Goal: Task Accomplishment & Management: Manage account settings

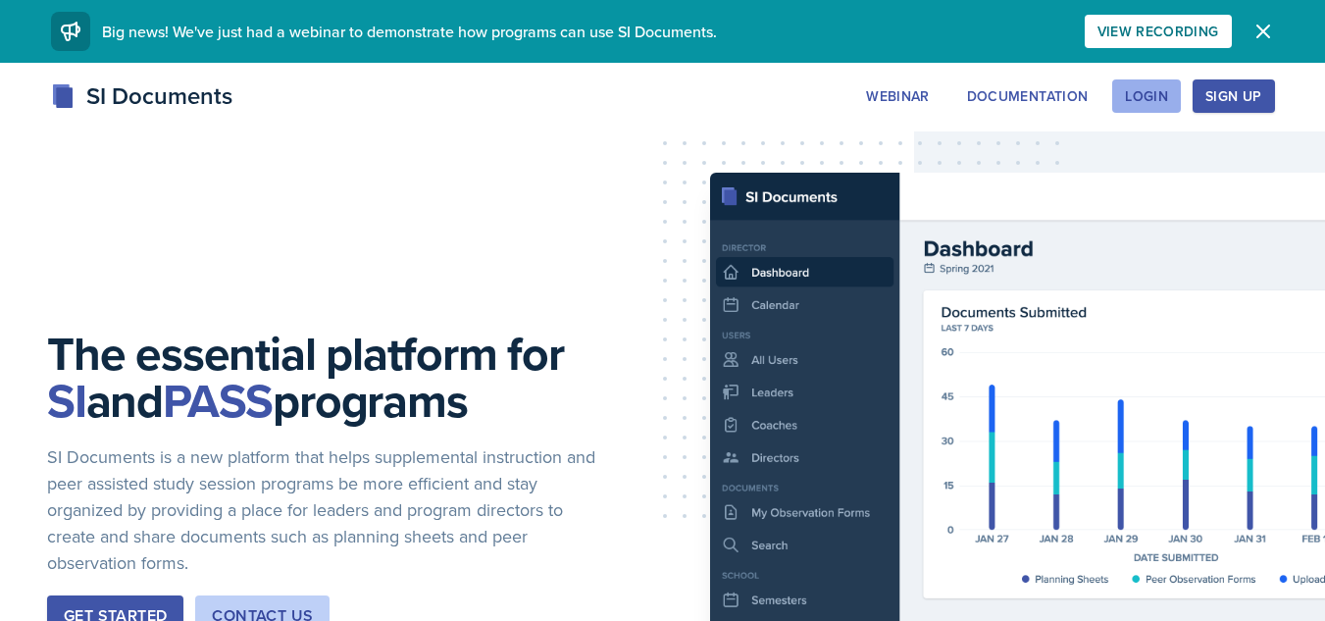
click at [1129, 85] on button "Login" at bounding box center [1146, 95] width 69 height 33
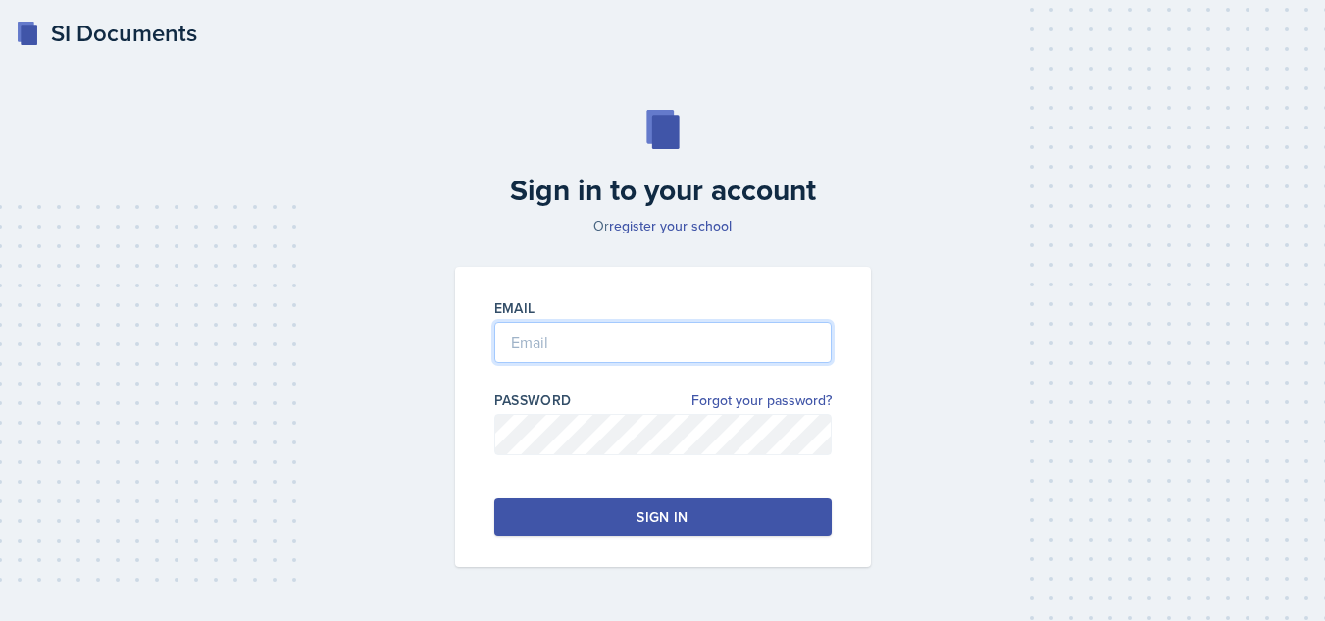
click at [695, 350] on input "email" at bounding box center [662, 342] width 337 height 41
type input "[EMAIL_ADDRESS][DOMAIN_NAME]"
drag, startPoint x: 637, startPoint y: 497, endPoint x: 650, endPoint y: 526, distance: 31.6
click at [650, 526] on div "Email [EMAIL_ADDRESS][DOMAIN_NAME] Password Forgot your password? Sign in" at bounding box center [663, 417] width 416 height 300
click at [650, 526] on div "Sign in" at bounding box center [662, 517] width 51 height 20
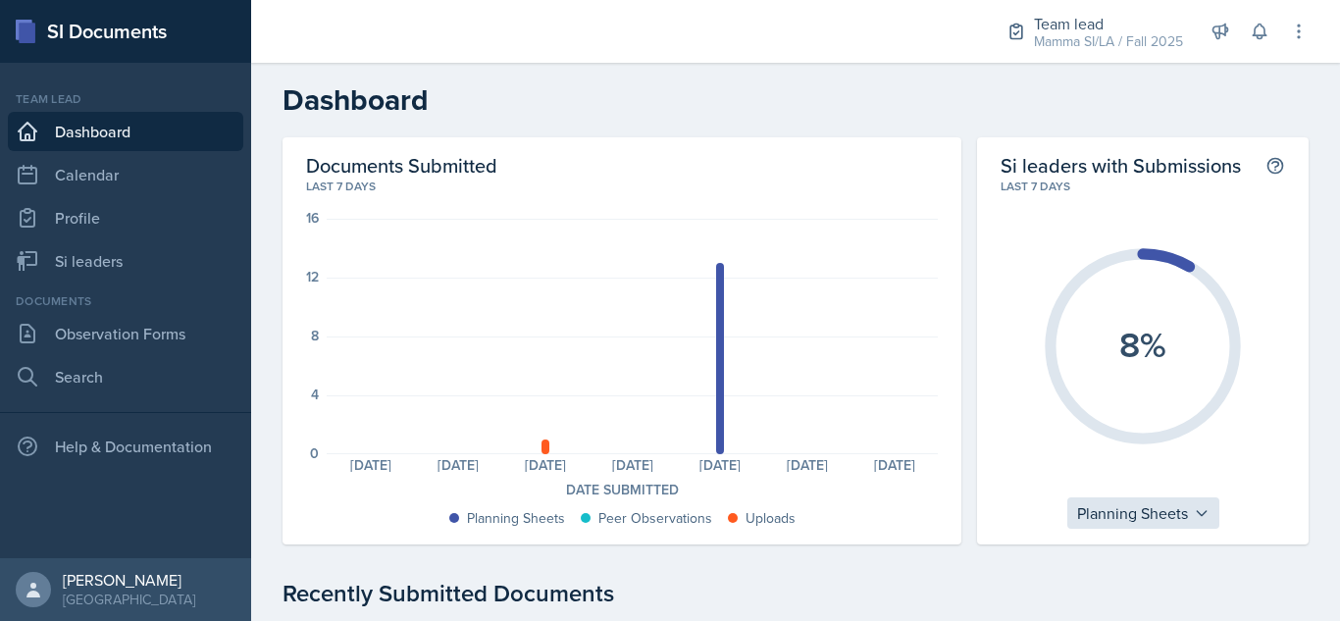
click at [1171, 505] on div "Planning Sheets" at bounding box center [1143, 512] width 152 height 31
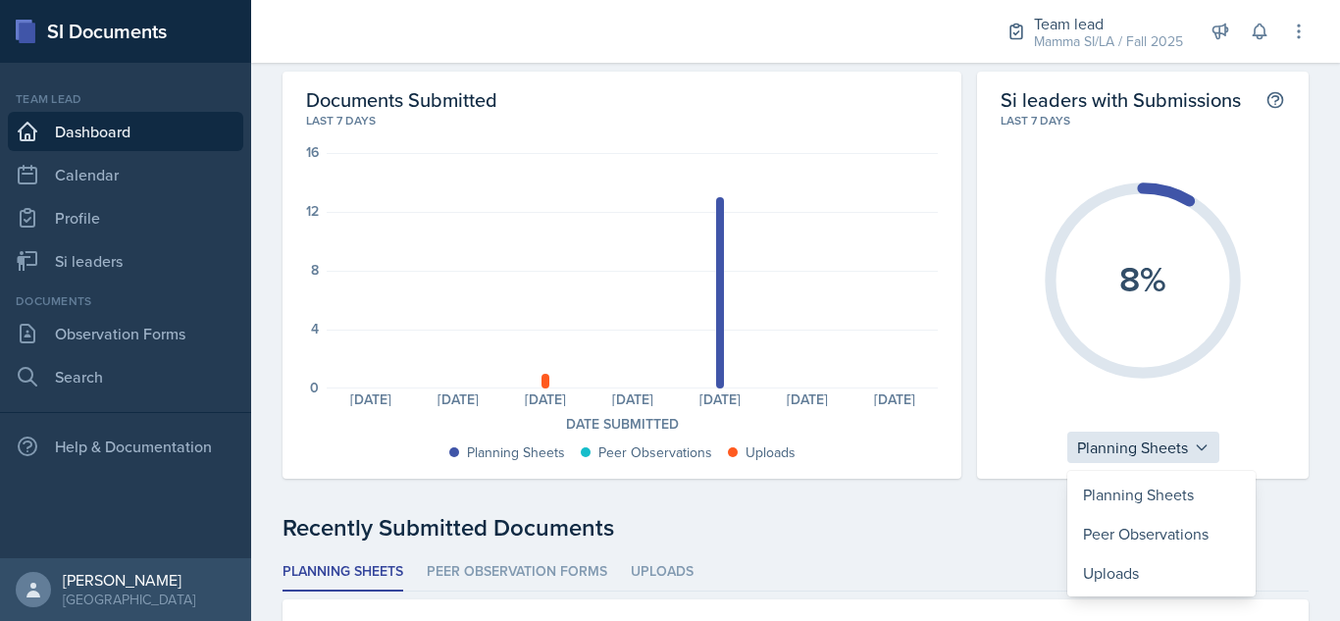
scroll to position [75, 0]
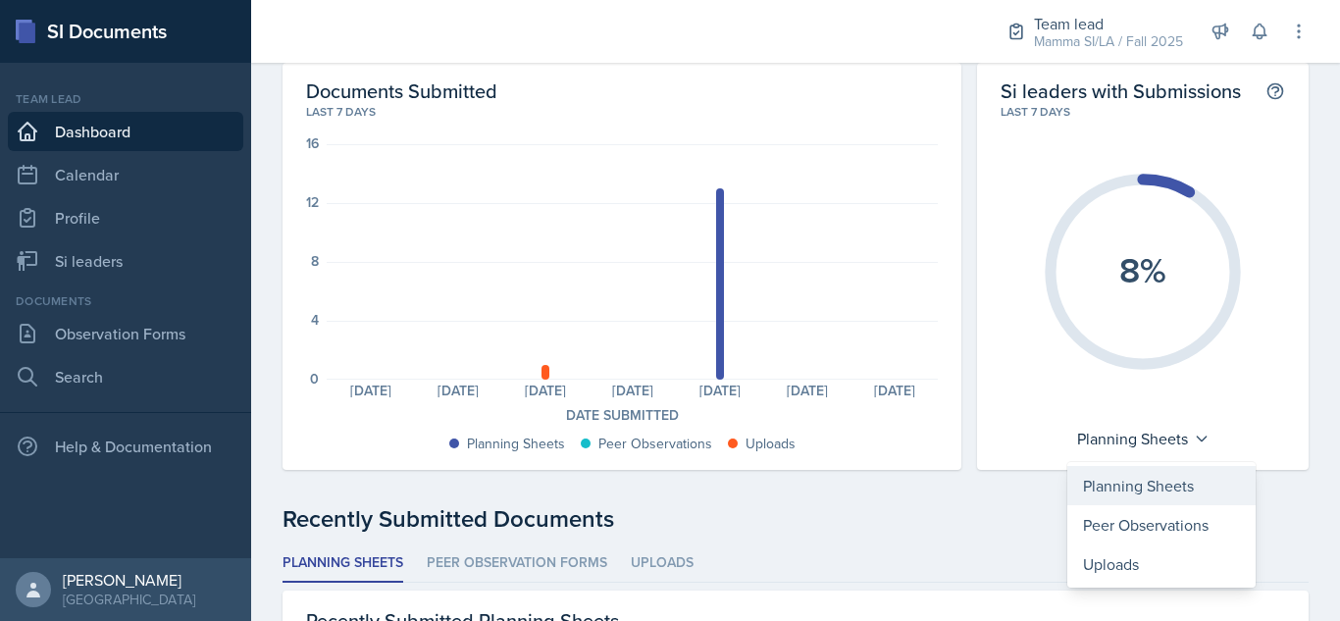
click at [1152, 491] on div "Planning Sheets" at bounding box center [1161, 485] width 188 height 39
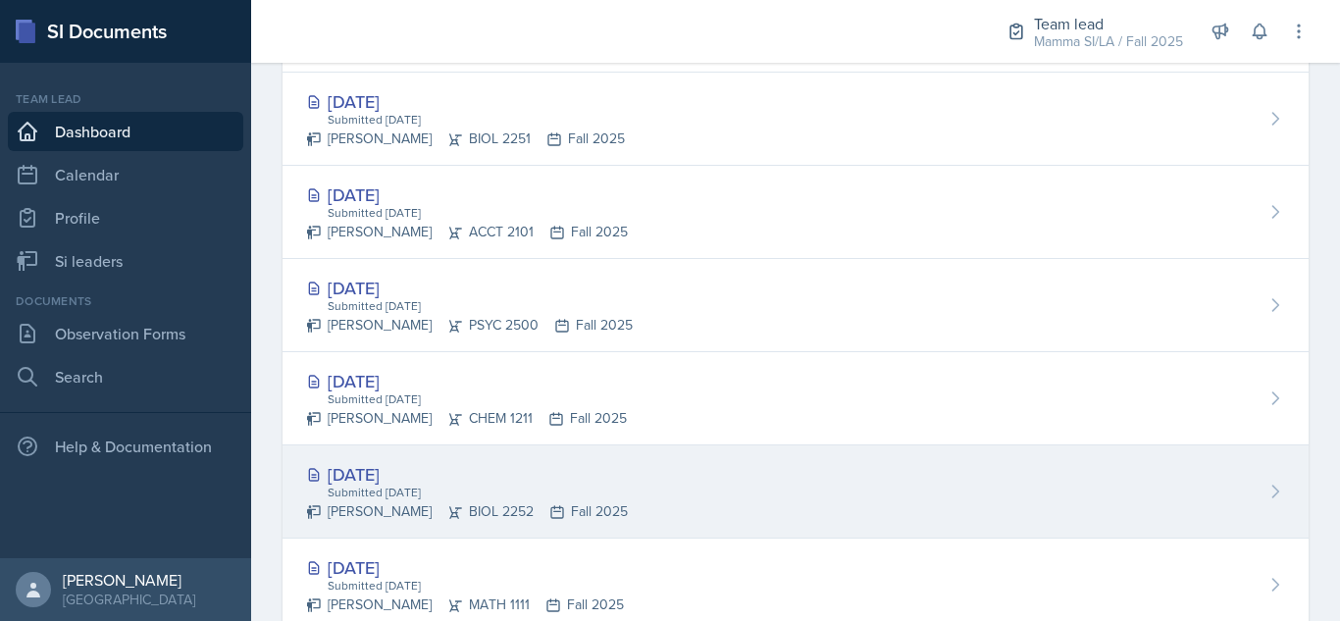
scroll to position [1084, 0]
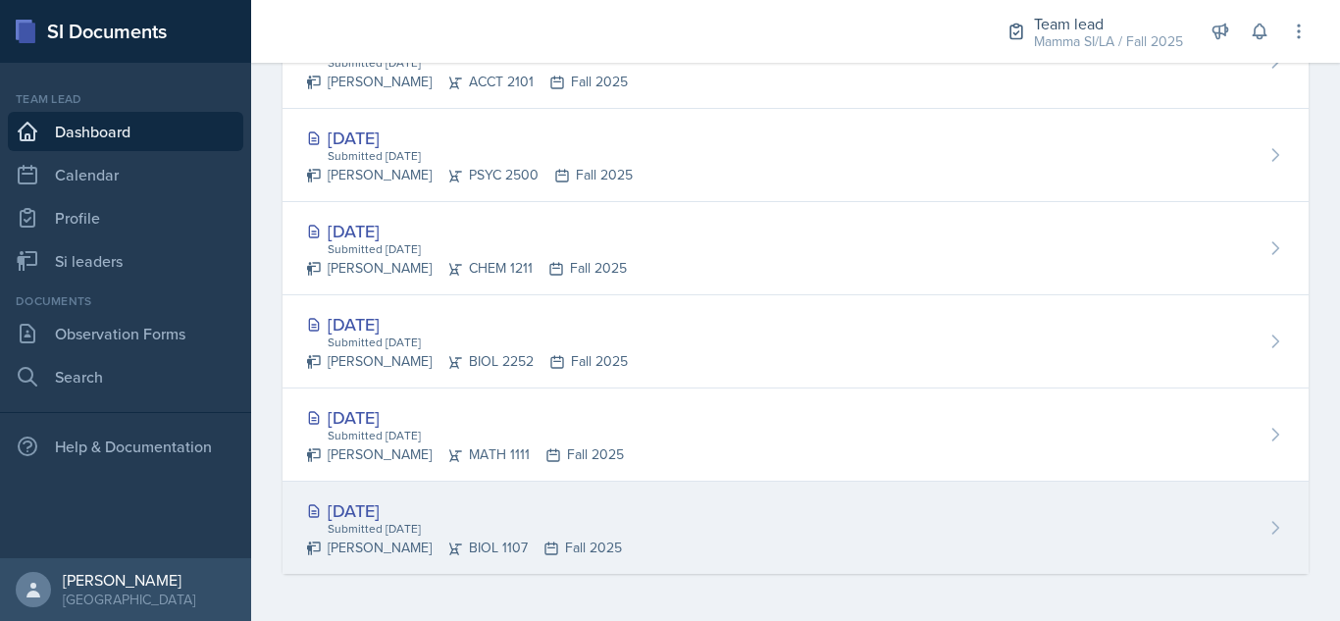
click at [551, 505] on div "[DATE]" at bounding box center [464, 510] width 316 height 26
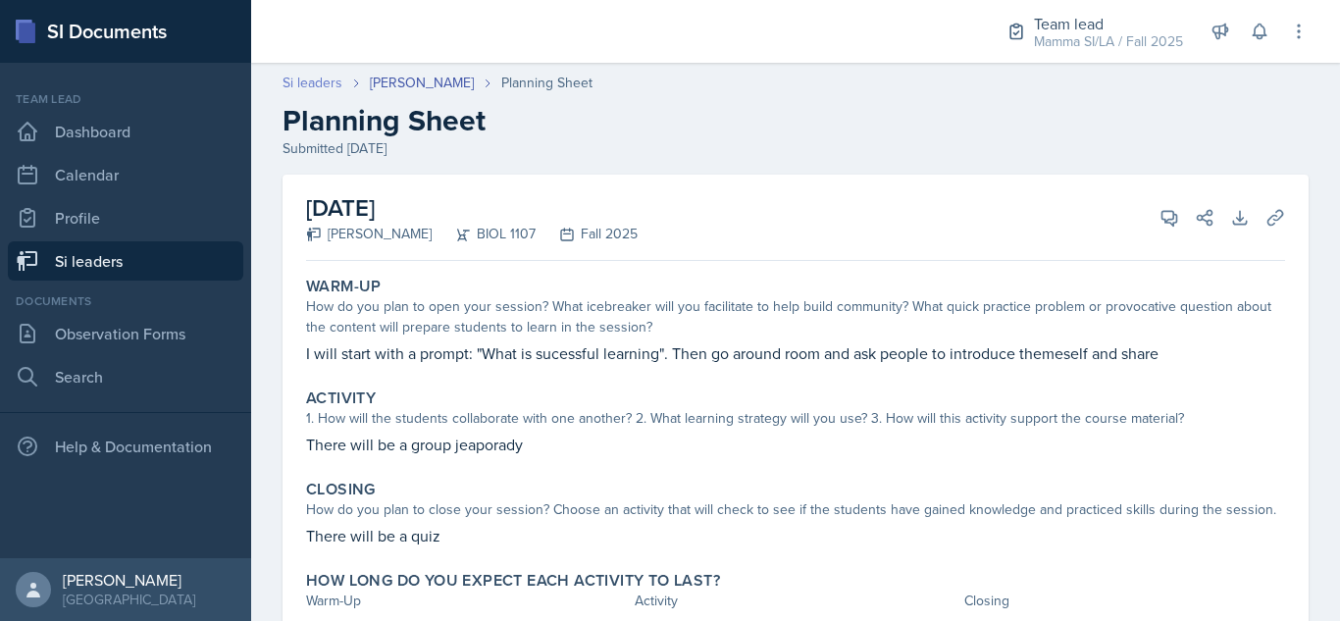
click at [328, 85] on link "Si leaders" at bounding box center [312, 83] width 60 height 21
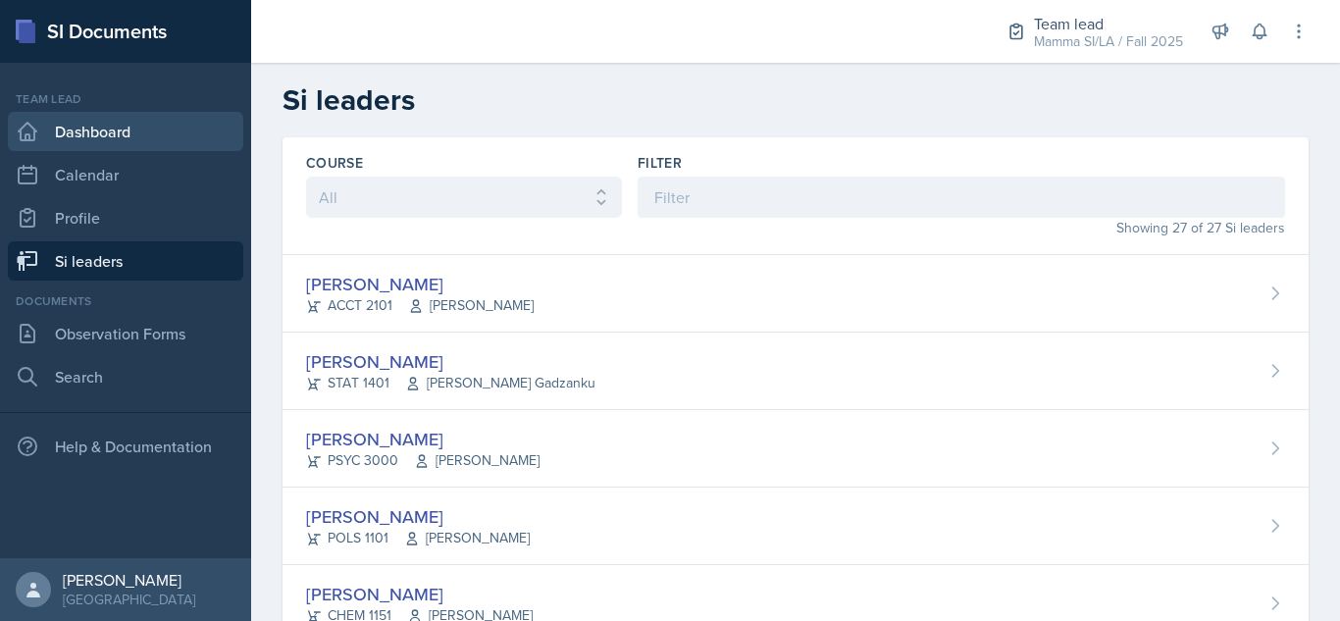
click at [175, 126] on link "Dashboard" at bounding box center [125, 131] width 235 height 39
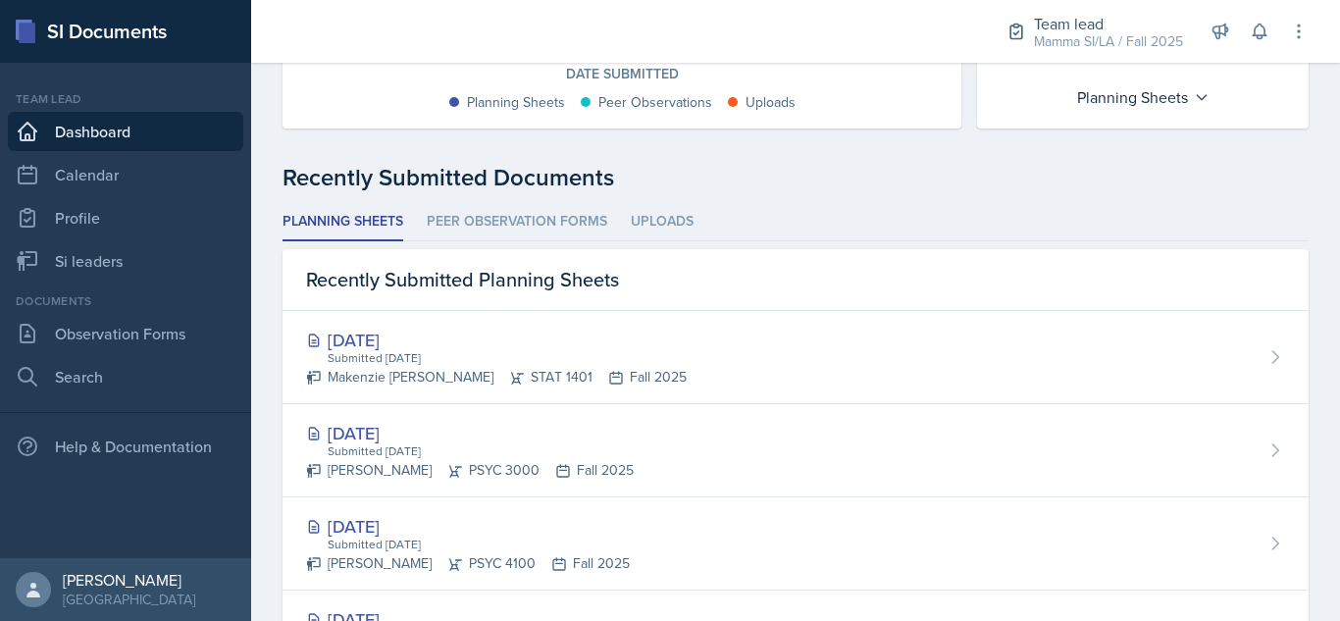
scroll to position [432, 0]
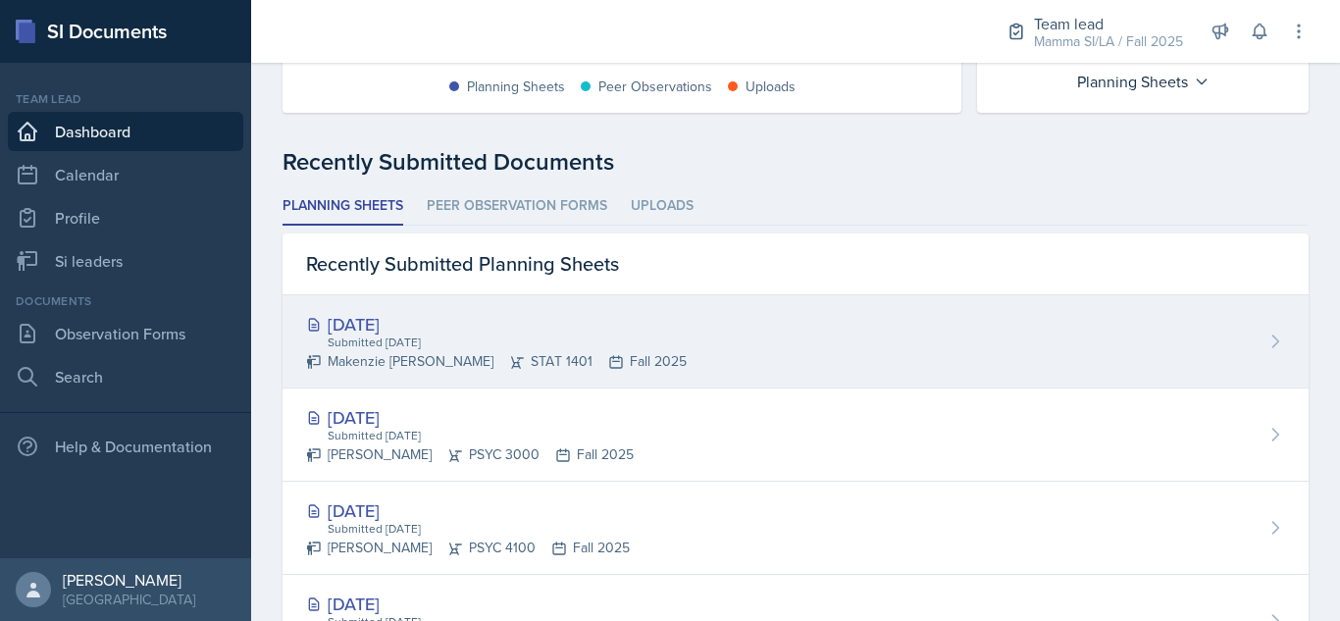
click at [482, 353] on div "Makenzie [PERSON_NAME] STAT 1401 Fall 2025" at bounding box center [496, 361] width 381 height 21
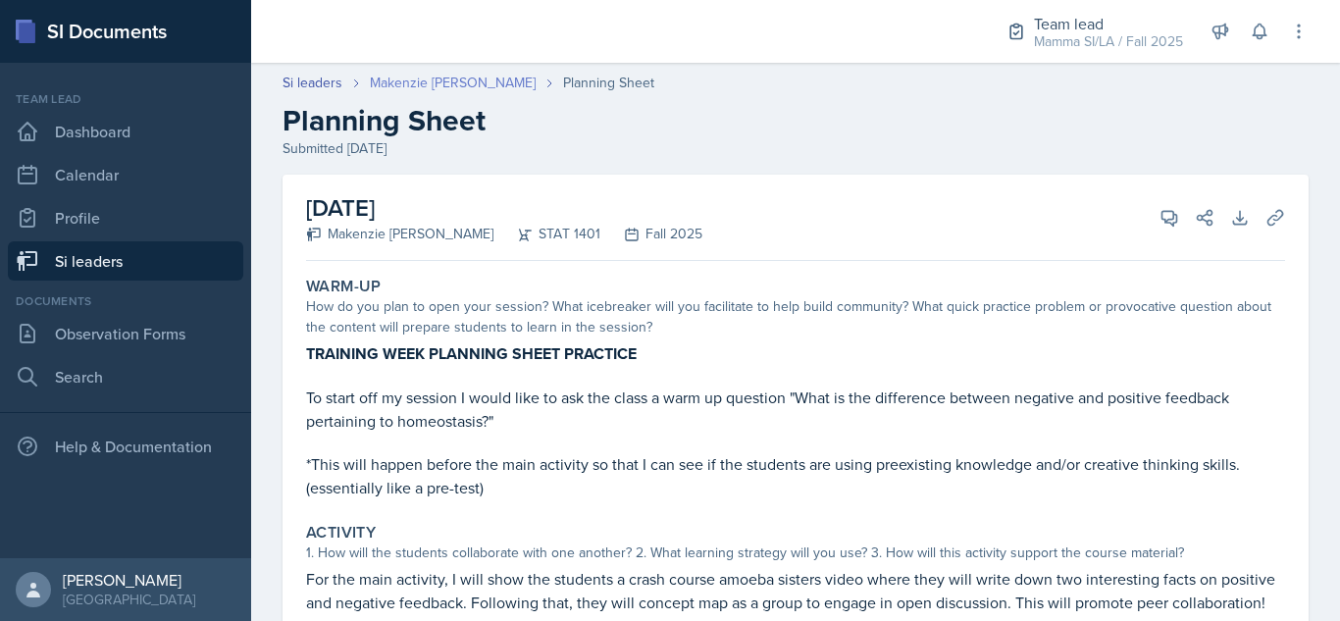
click at [438, 87] on link "Makenzie [PERSON_NAME]" at bounding box center [453, 83] width 166 height 21
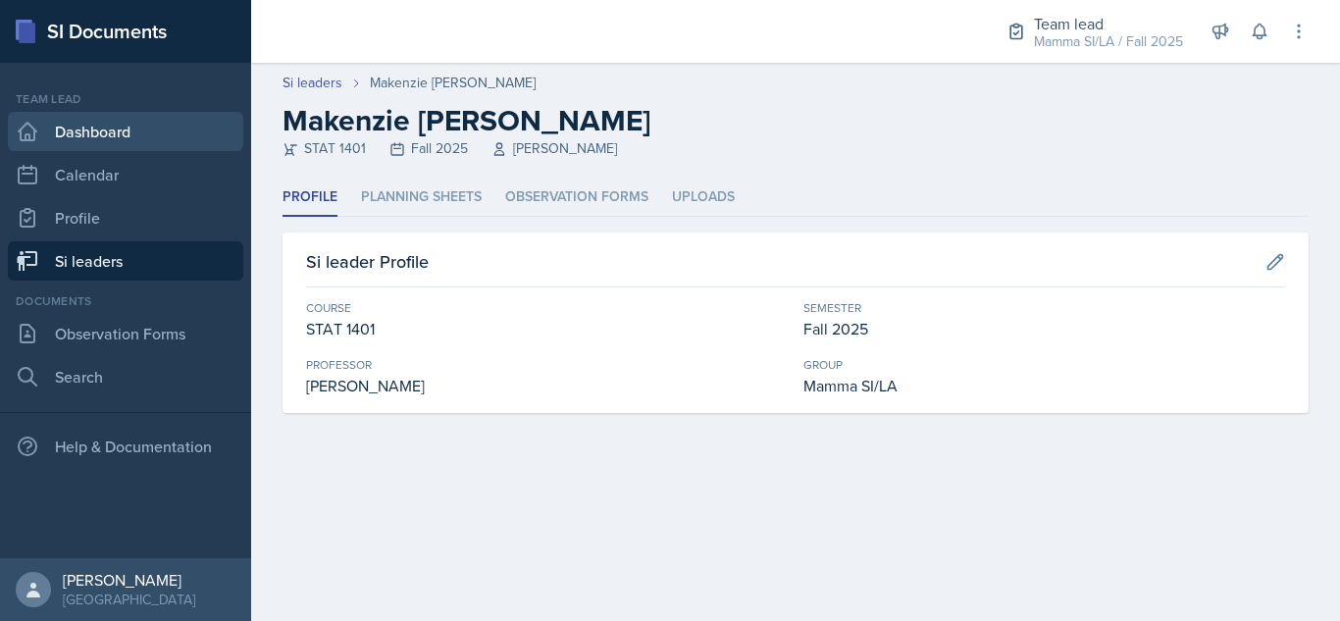
click at [145, 140] on link "Dashboard" at bounding box center [125, 131] width 235 height 39
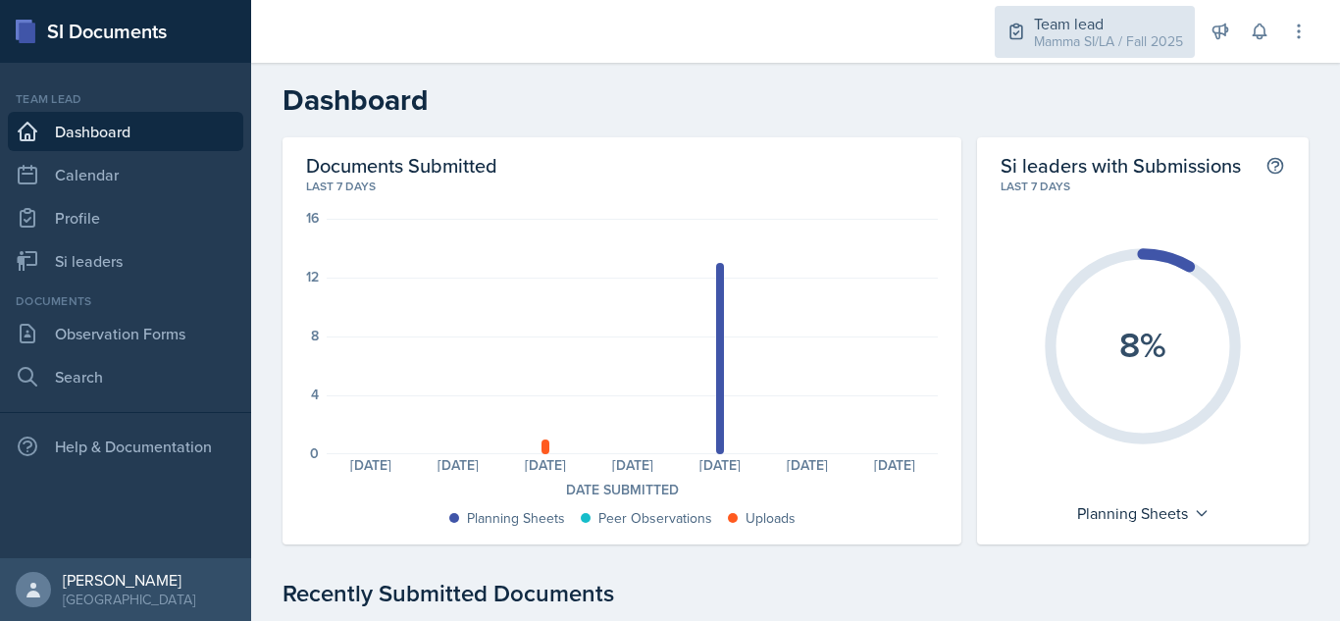
click at [1098, 31] on div "Mamma SI/LA / Fall 2025" at bounding box center [1108, 41] width 149 height 21
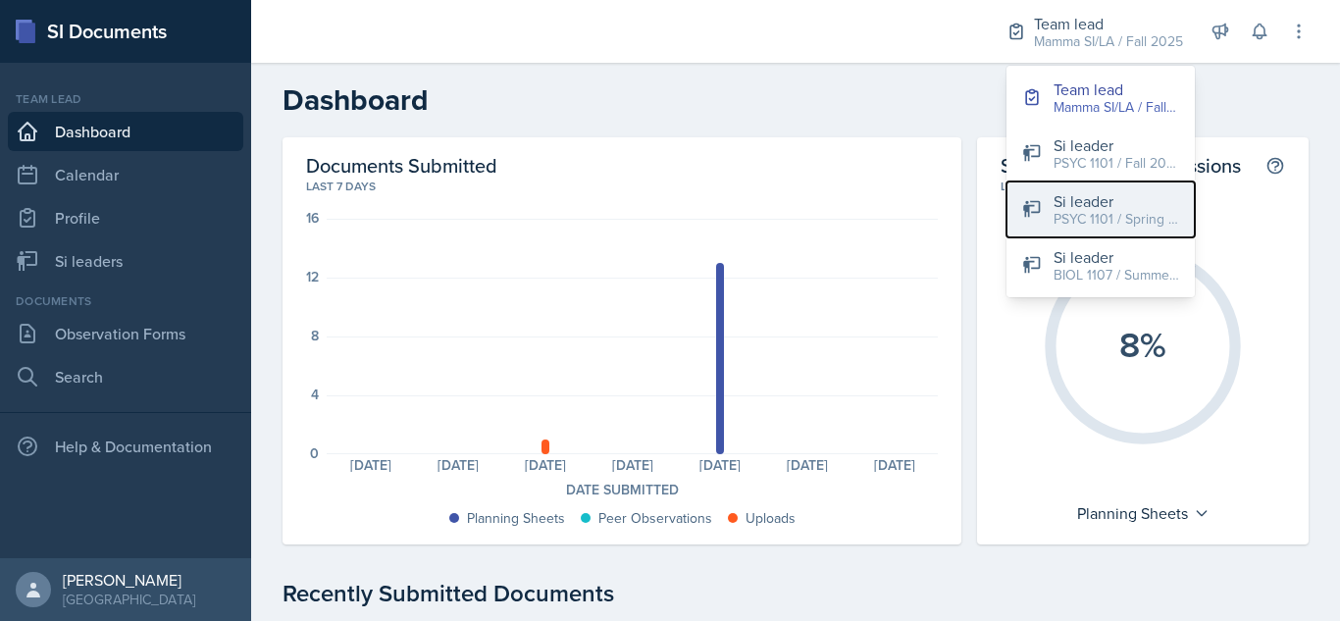
click at [1098, 205] on div "Si leader" at bounding box center [1116, 201] width 126 height 24
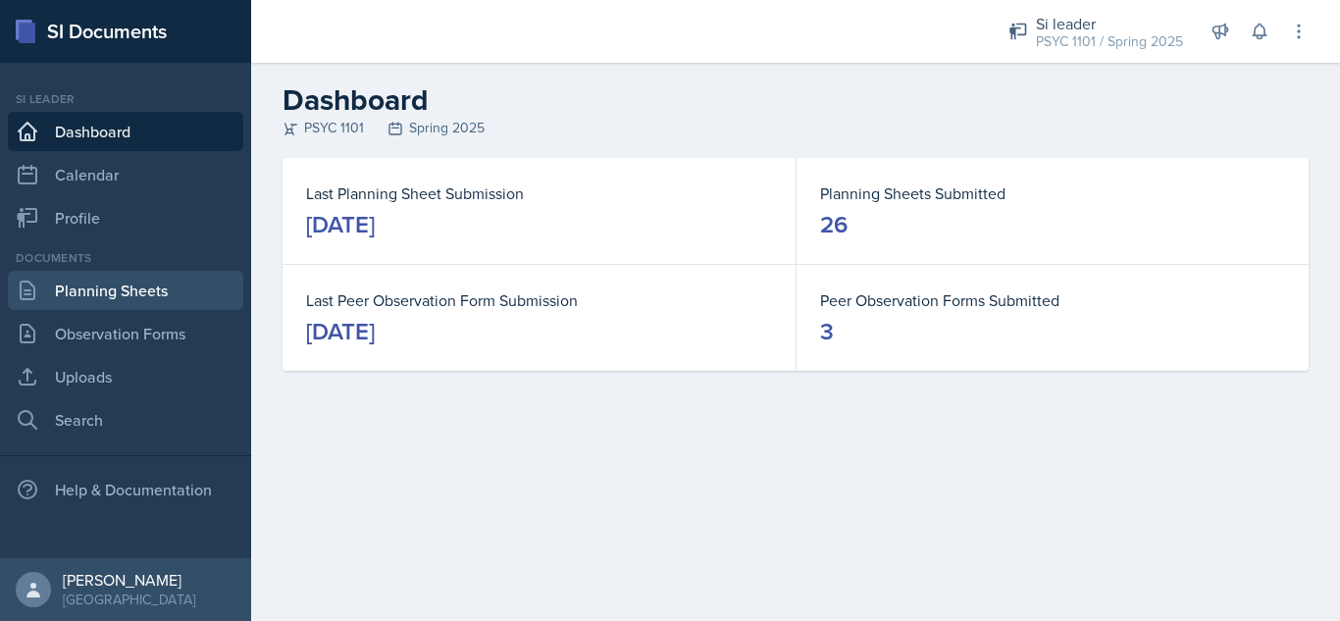
click at [175, 300] on link "Planning Sheets" at bounding box center [125, 290] width 235 height 39
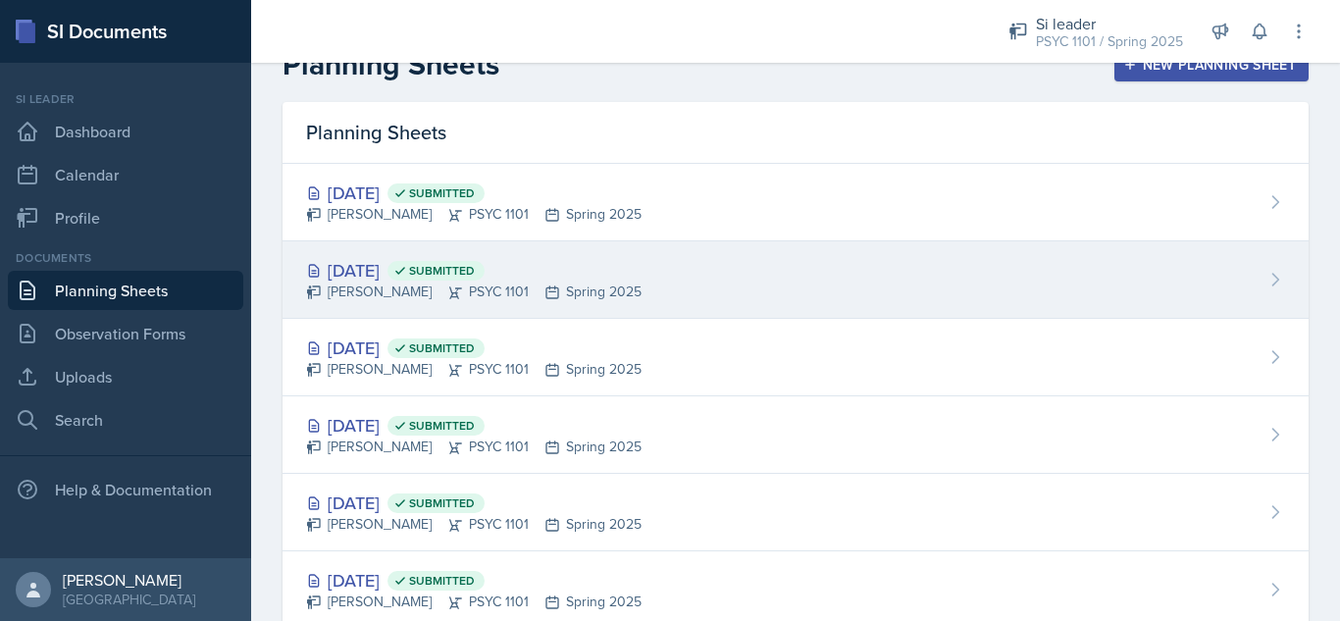
scroll to position [37, 0]
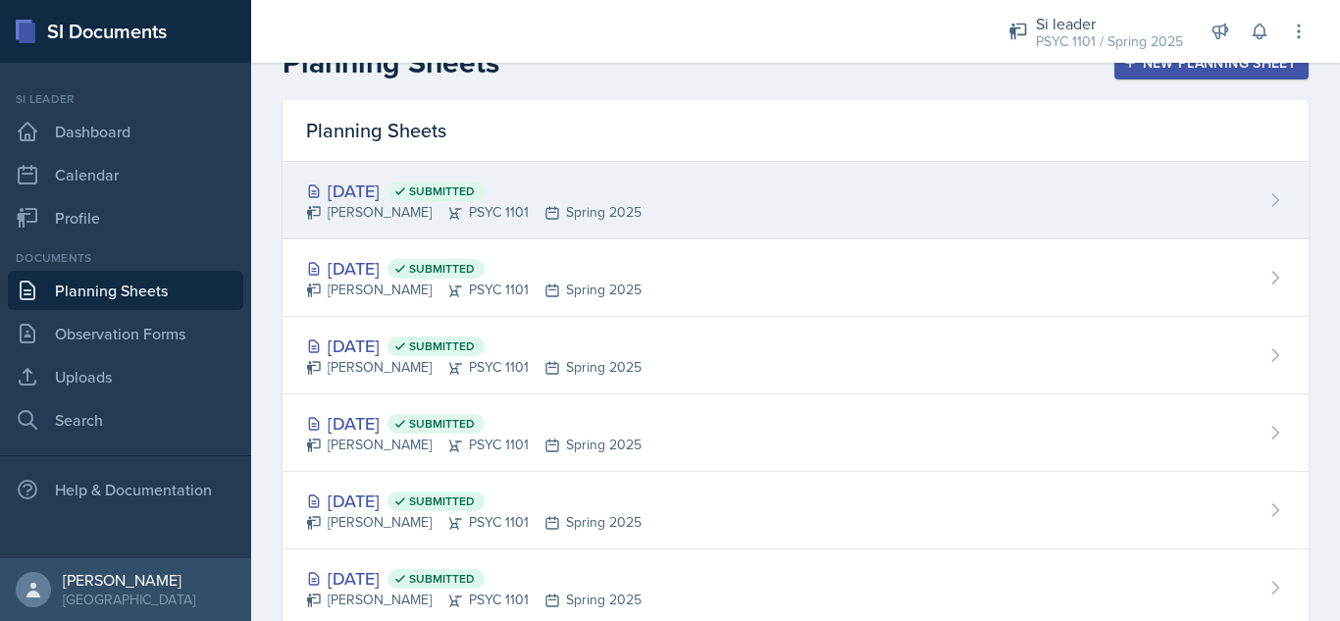
click at [641, 203] on div "[PERSON_NAME] PSYC 1101 Spring 2025" at bounding box center [473, 212] width 335 height 21
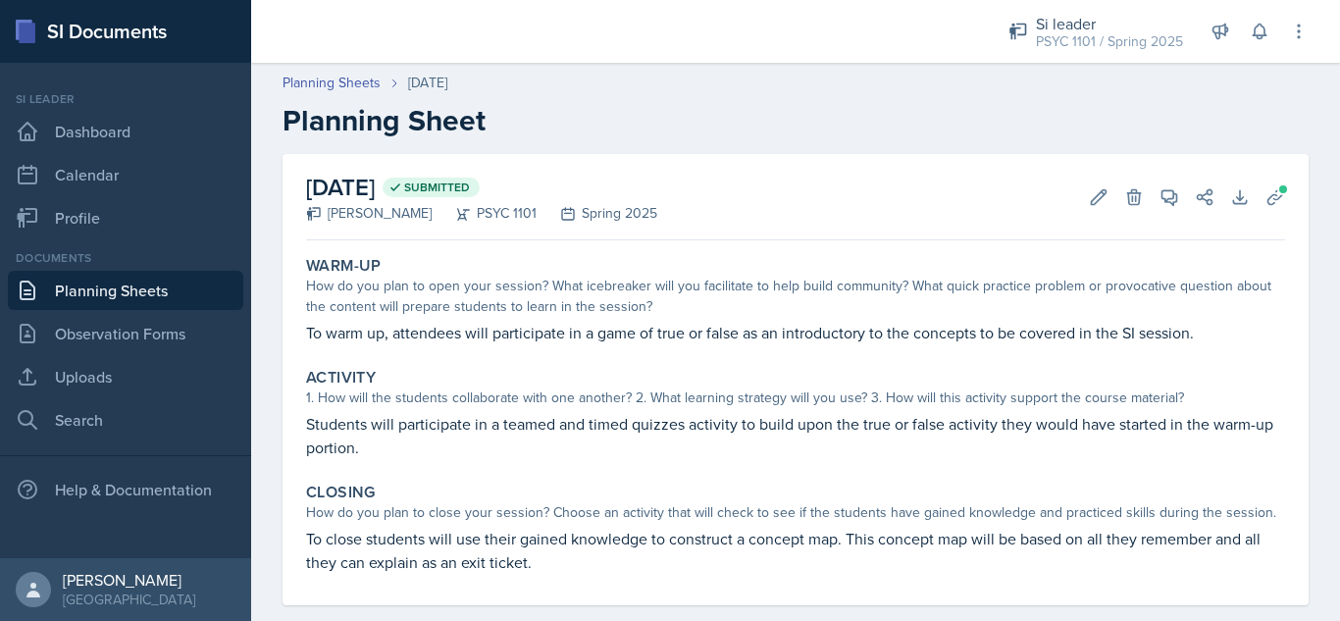
scroll to position [31, 0]
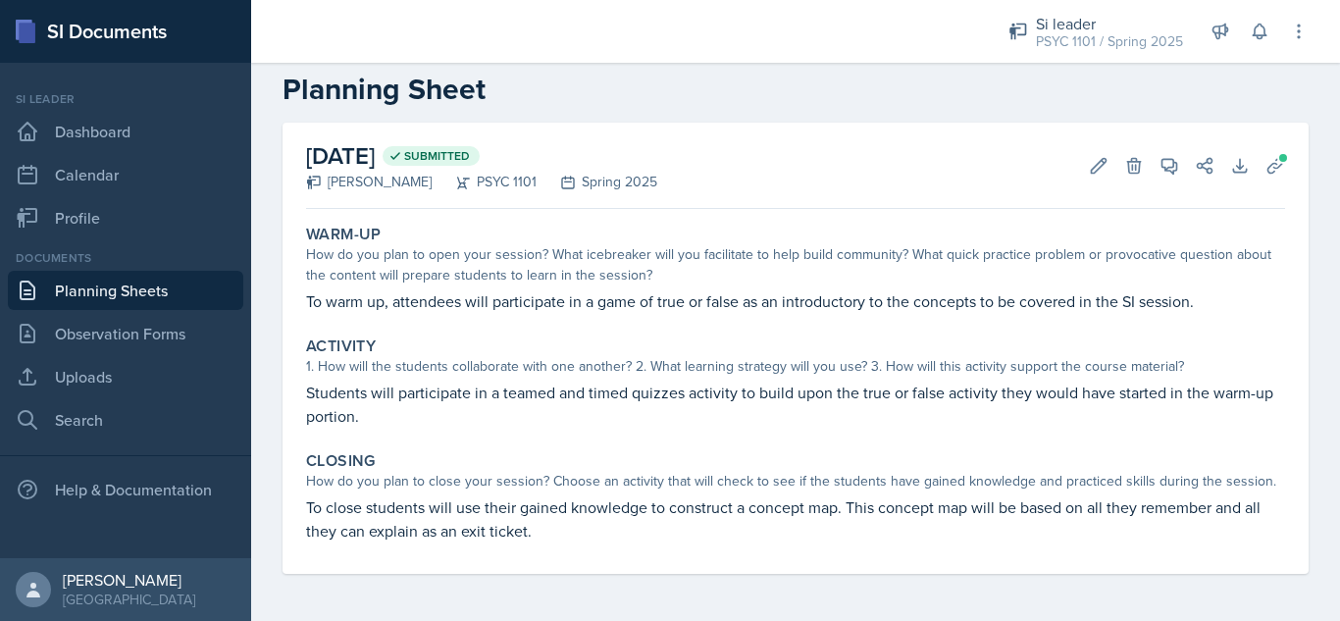
click at [186, 286] on link "Planning Sheets" at bounding box center [125, 290] width 235 height 39
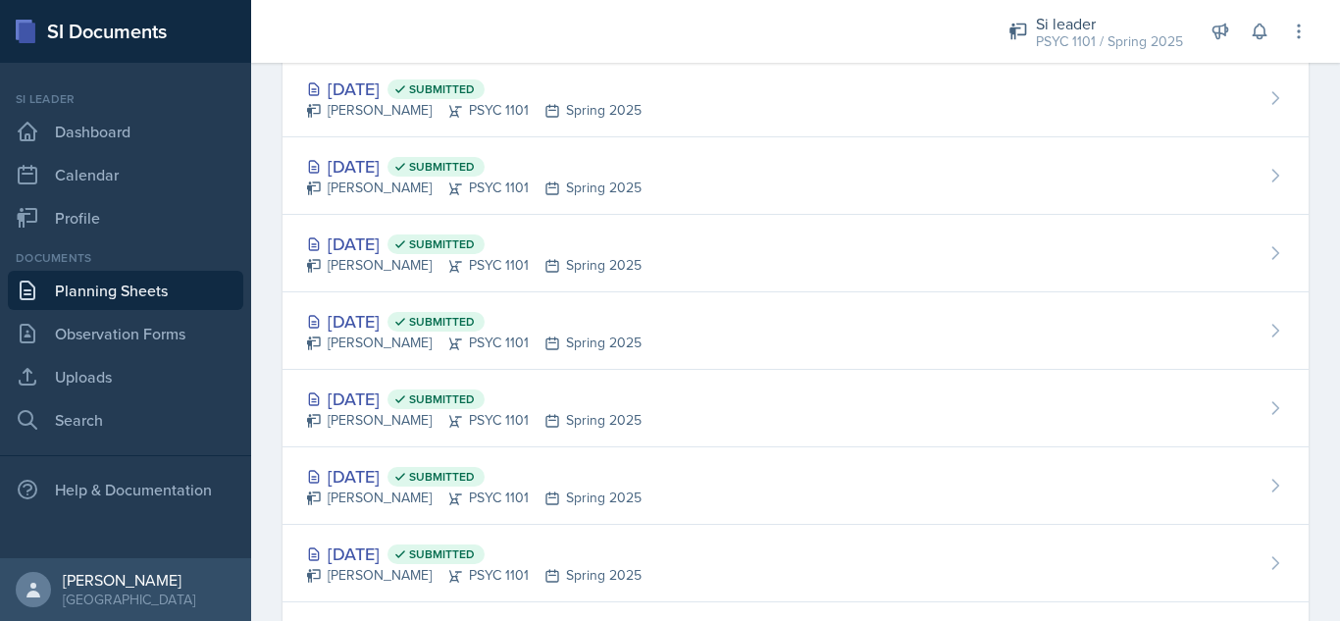
scroll to position [295, 0]
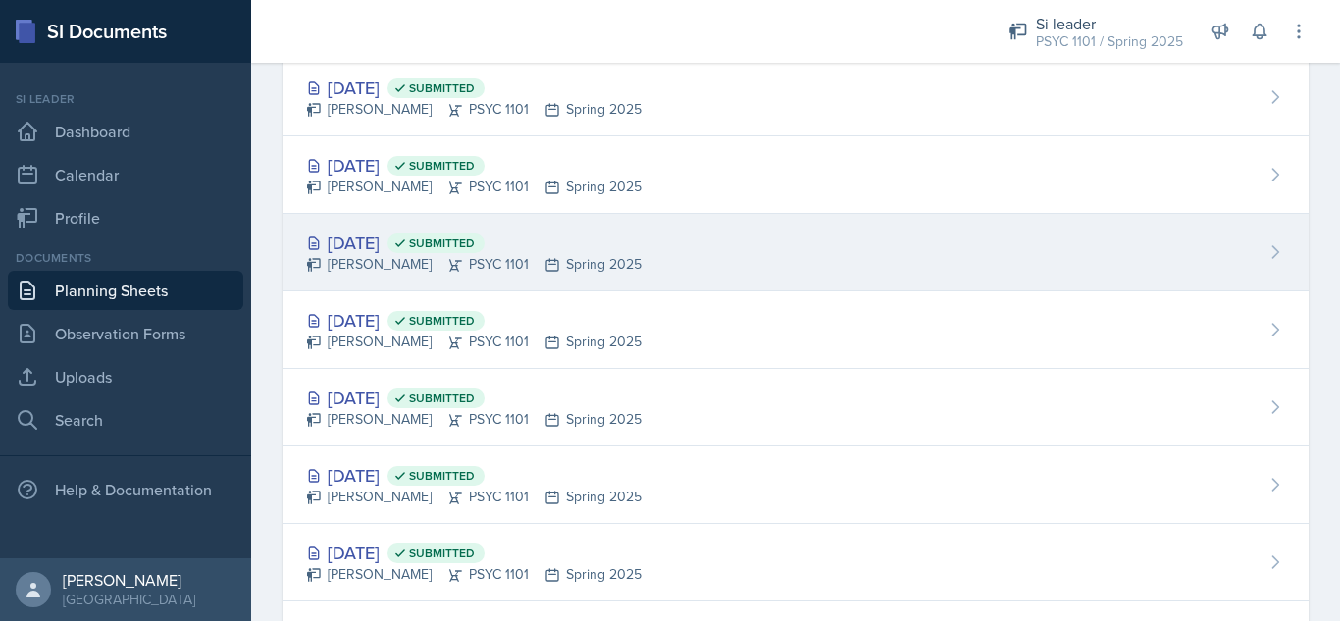
click at [390, 267] on div "[PERSON_NAME] PSYC 1101 Spring 2025" at bounding box center [473, 264] width 335 height 21
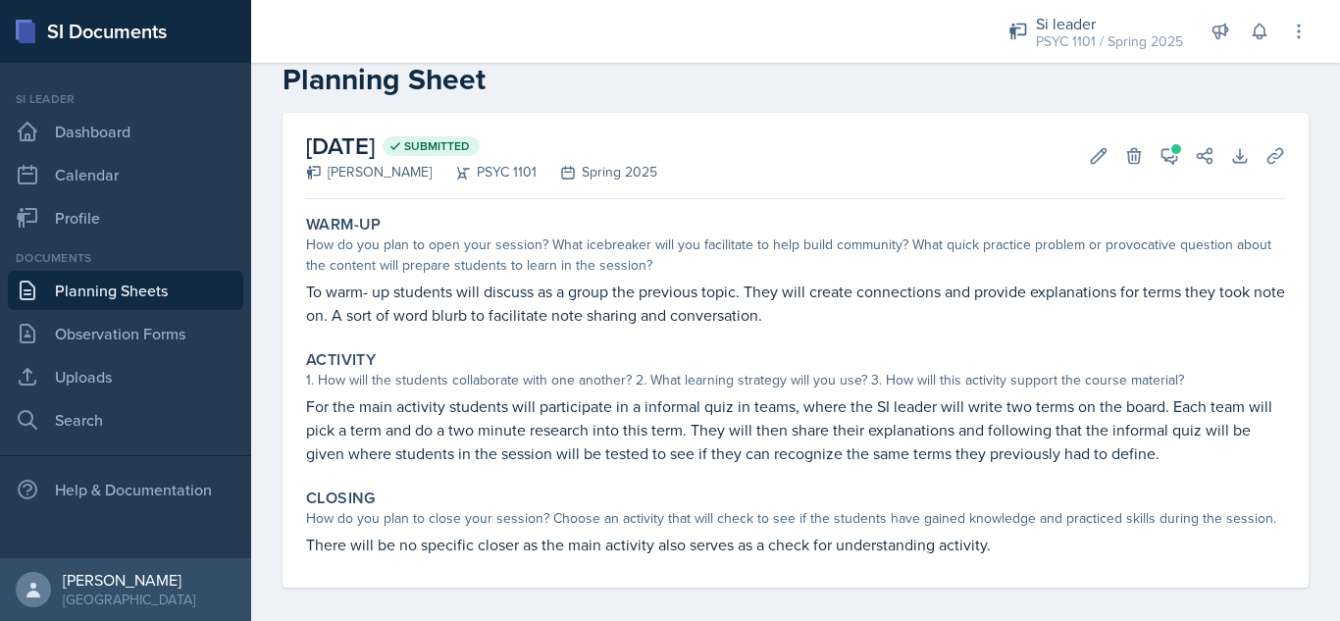
scroll to position [43, 0]
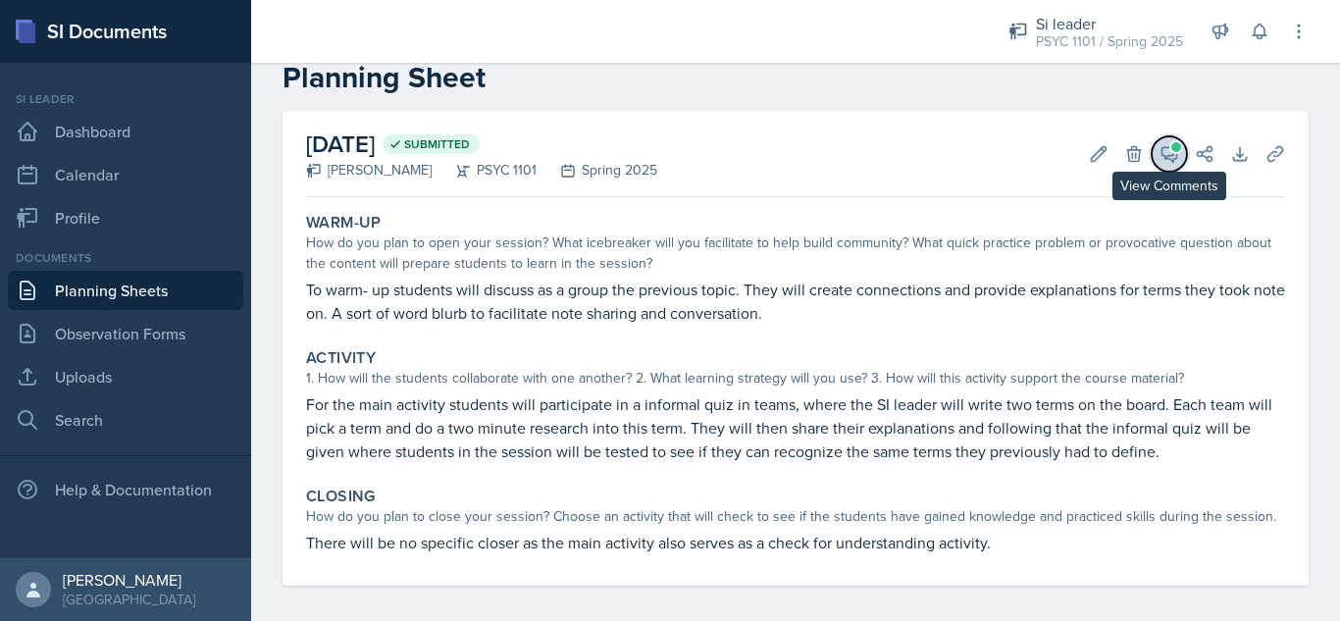
click at [1159, 156] on icon at bounding box center [1169, 154] width 20 height 20
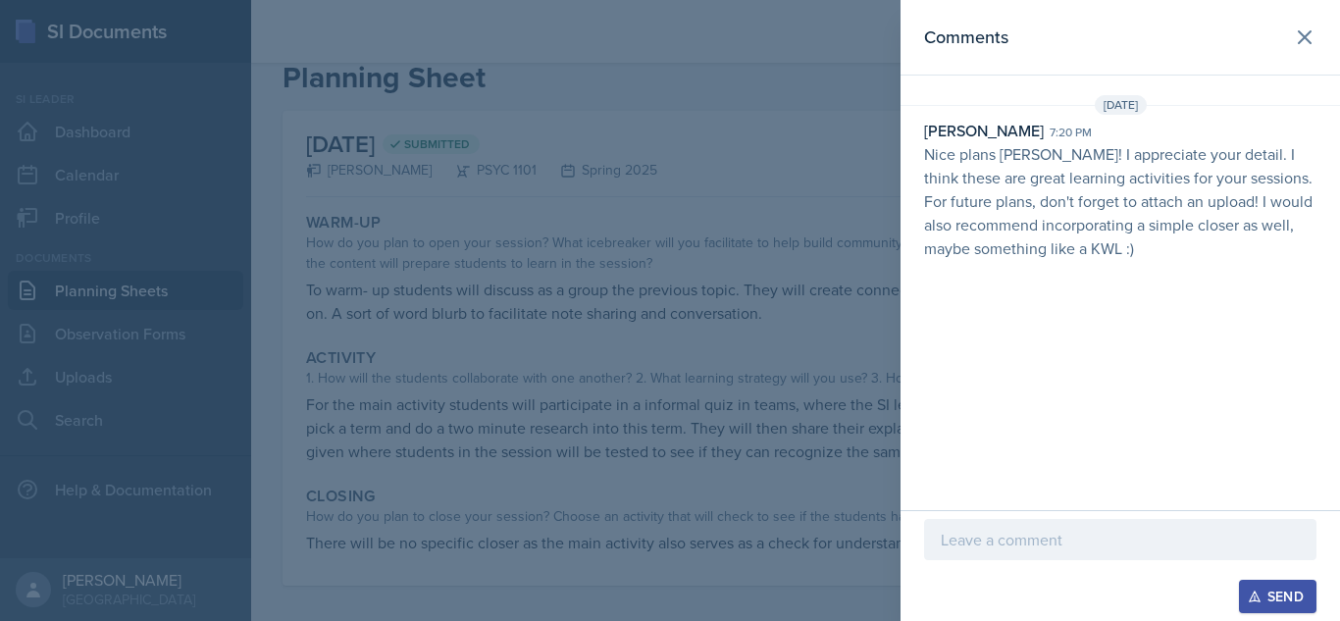
click at [1287, 73] on header "Comments" at bounding box center [1119, 38] width 439 height 76
click at [1310, 36] on icon at bounding box center [1305, 38] width 24 height 24
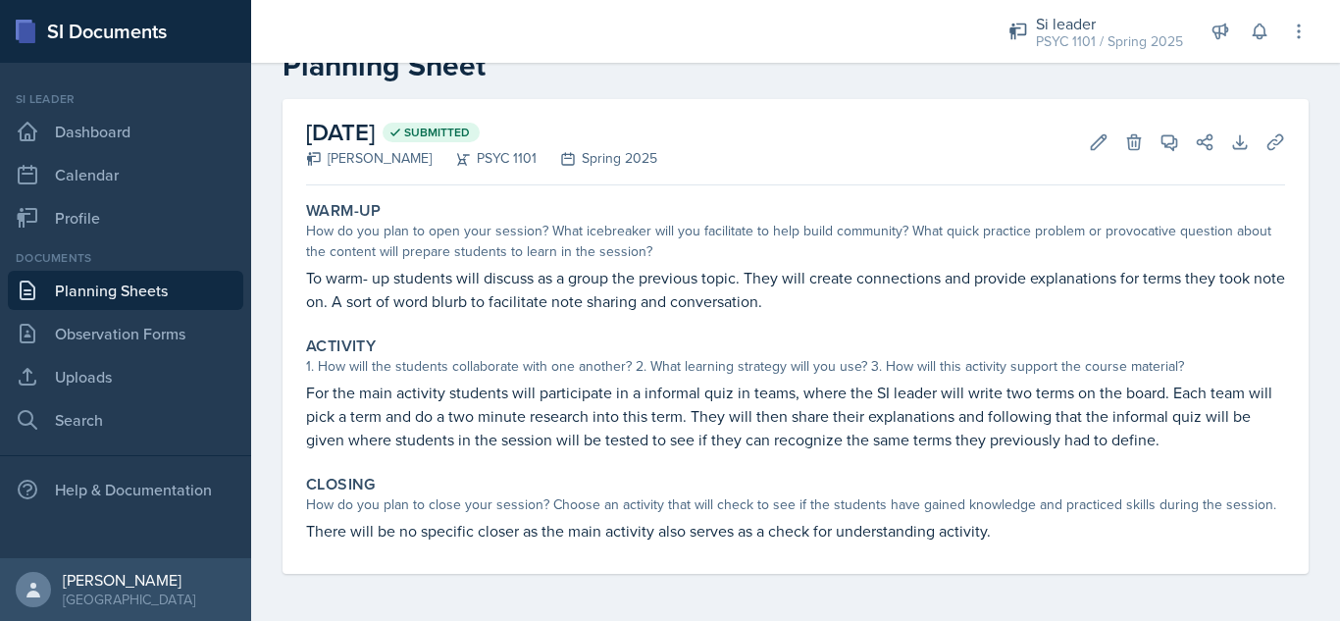
scroll to position [0, 0]
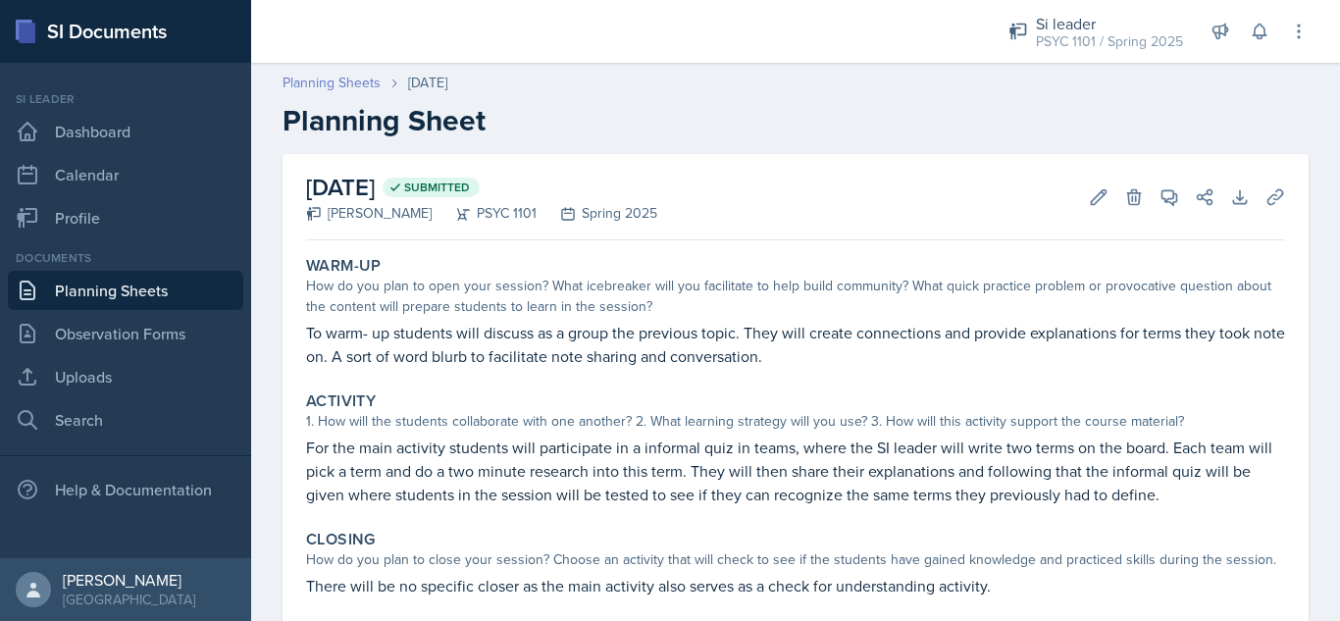
click at [363, 85] on link "Planning Sheets" at bounding box center [331, 83] width 98 height 21
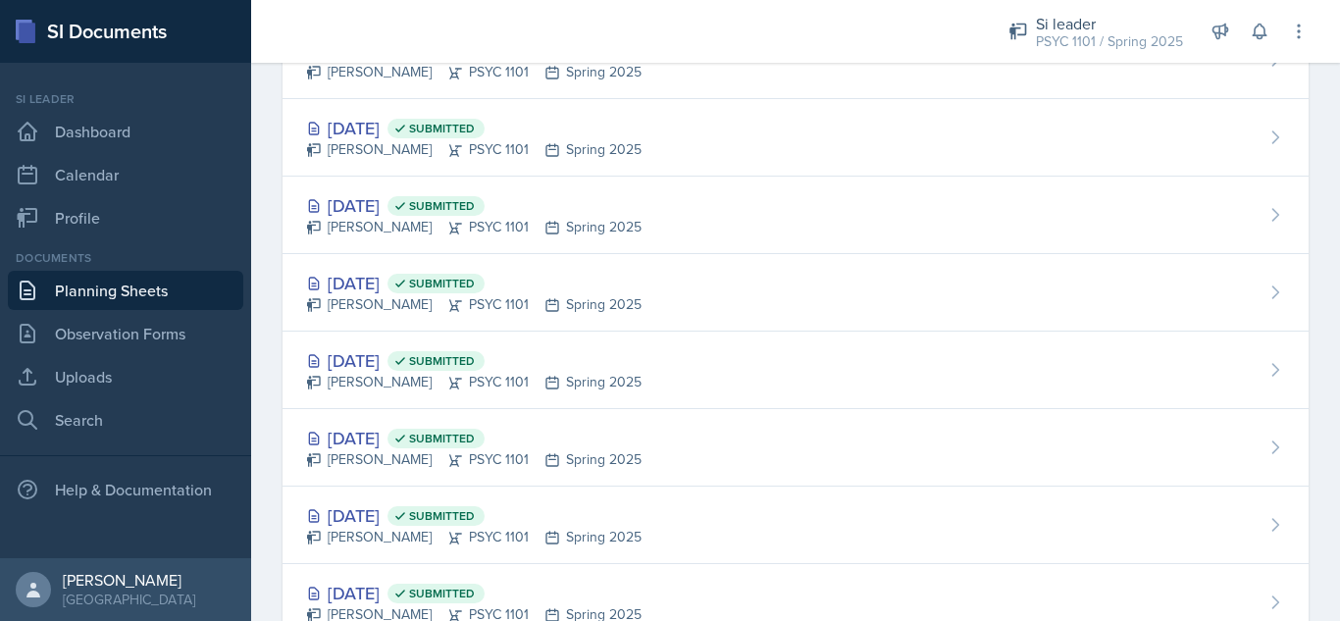
scroll to position [1211, 0]
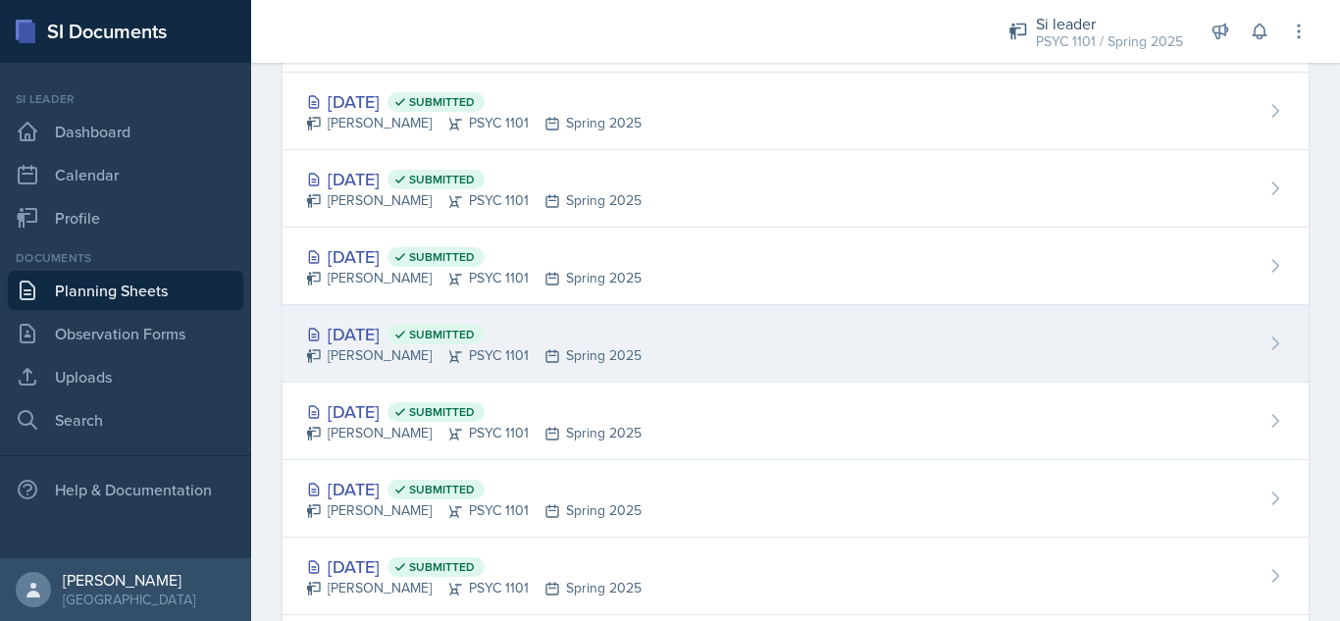
click at [649, 310] on div "[DATE] Submitted [PERSON_NAME] PSYC 1101 Spring 2025" at bounding box center [795, 343] width 1026 height 77
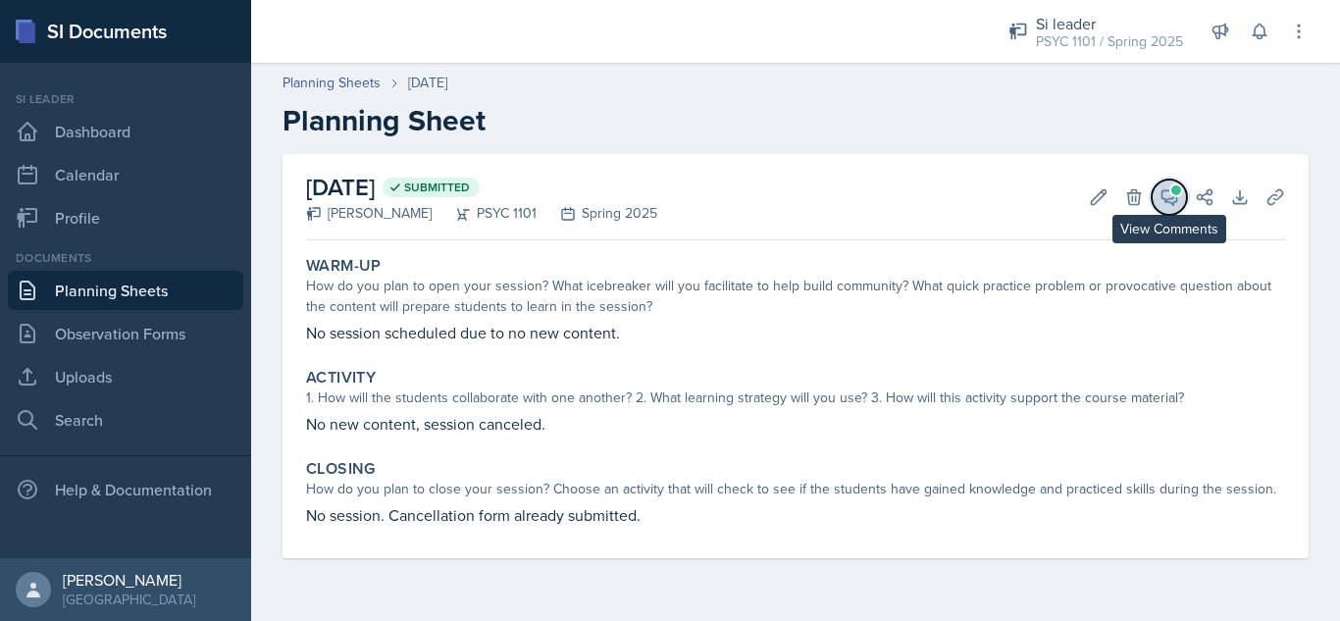
click at [1166, 196] on icon at bounding box center [1169, 197] width 20 height 20
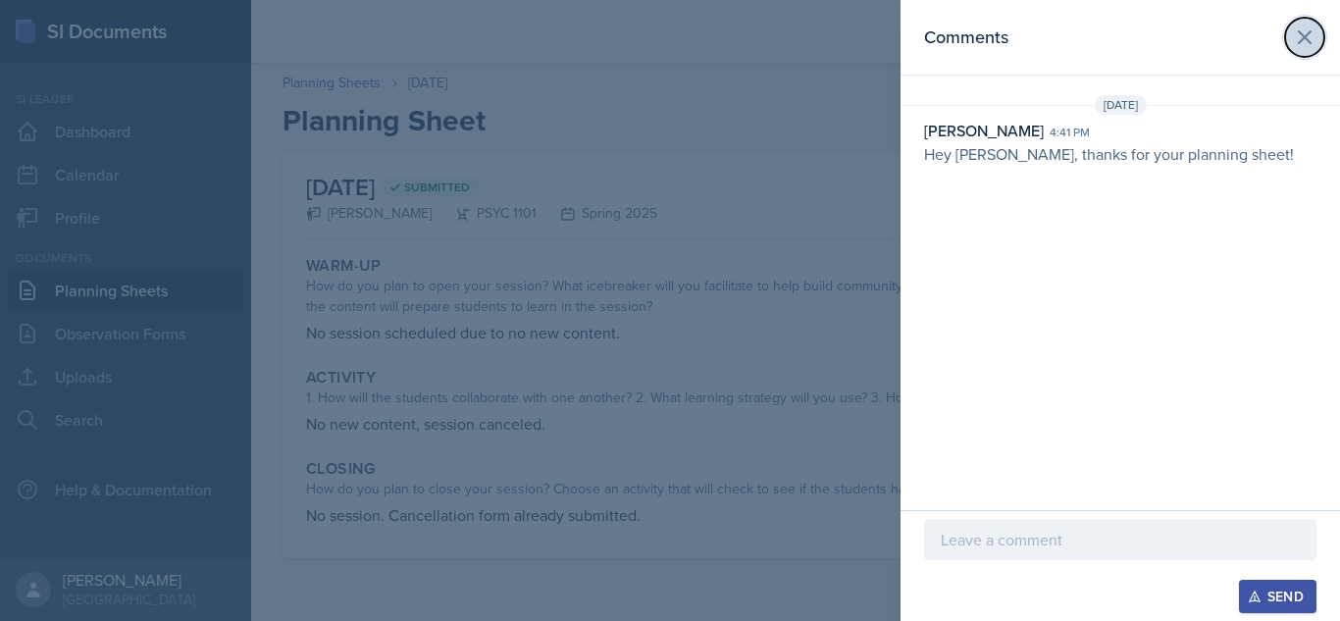
click at [1307, 48] on icon at bounding box center [1305, 38] width 24 height 24
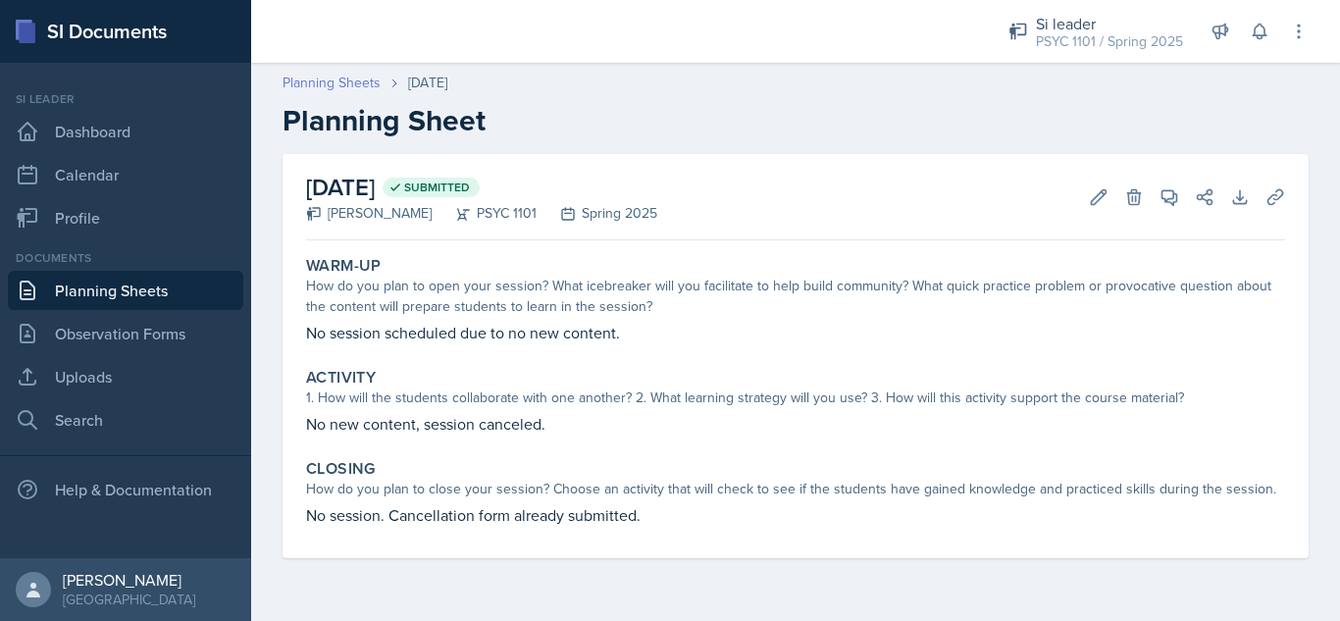
click at [317, 78] on link "Planning Sheets" at bounding box center [331, 83] width 98 height 21
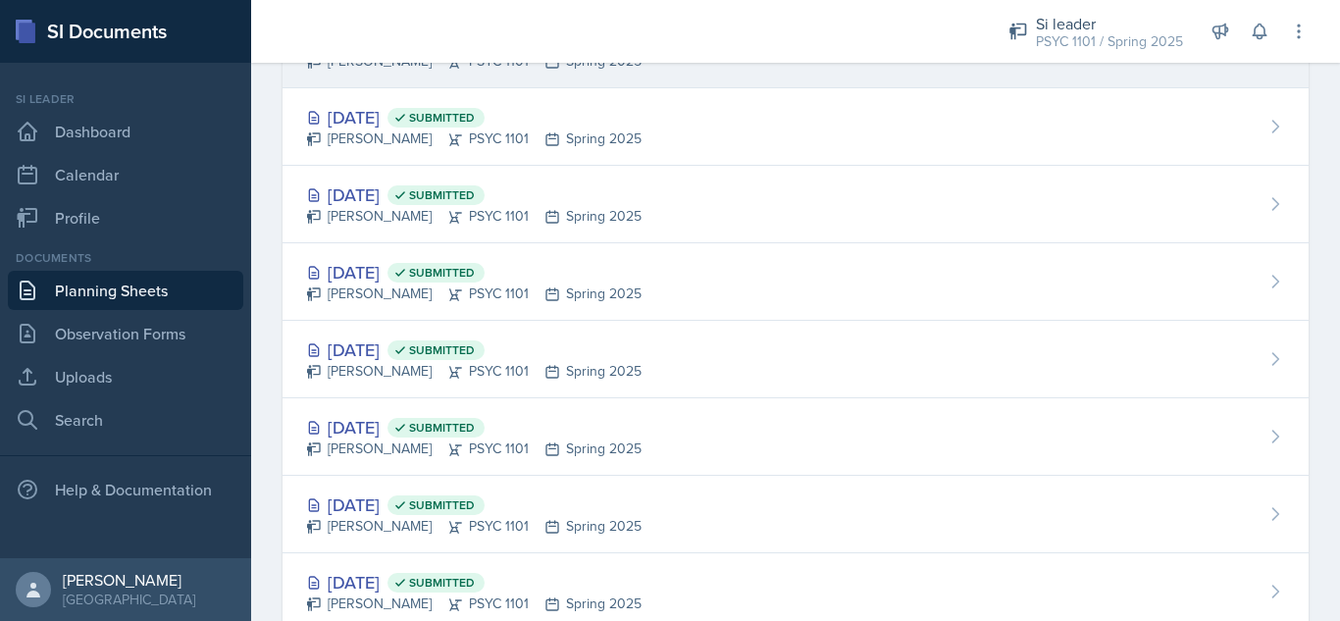
scroll to position [440, 0]
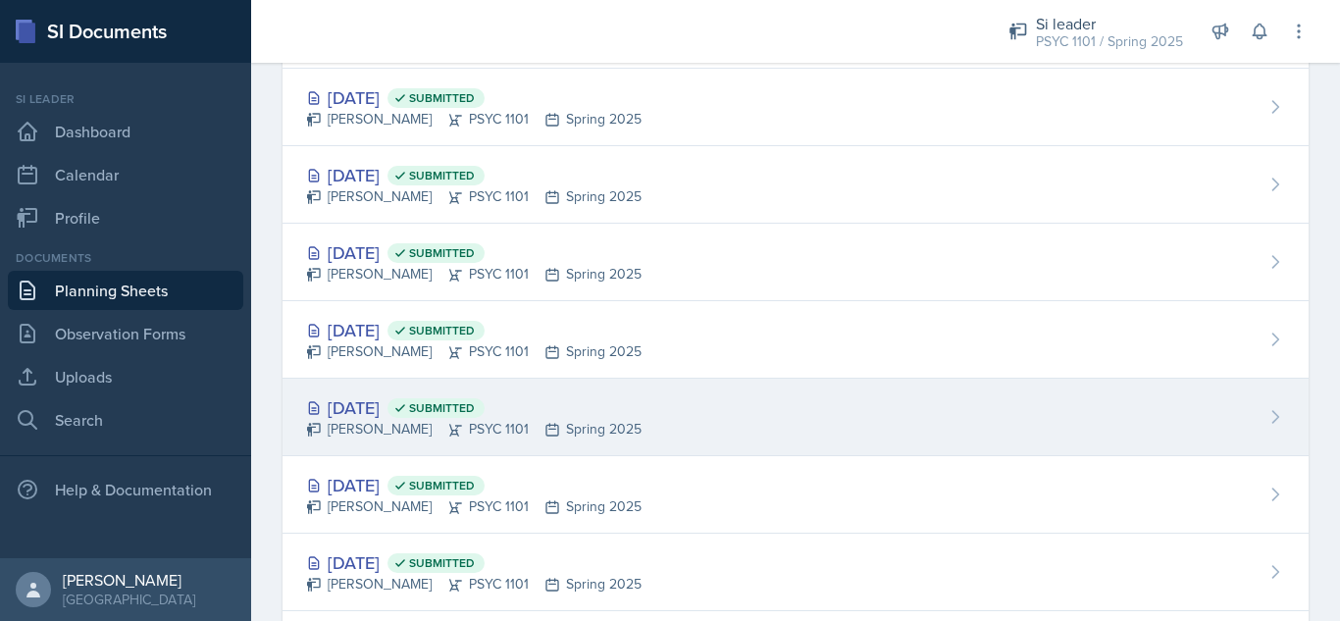
click at [415, 400] on div "[DATE] Submitted" at bounding box center [473, 407] width 335 height 26
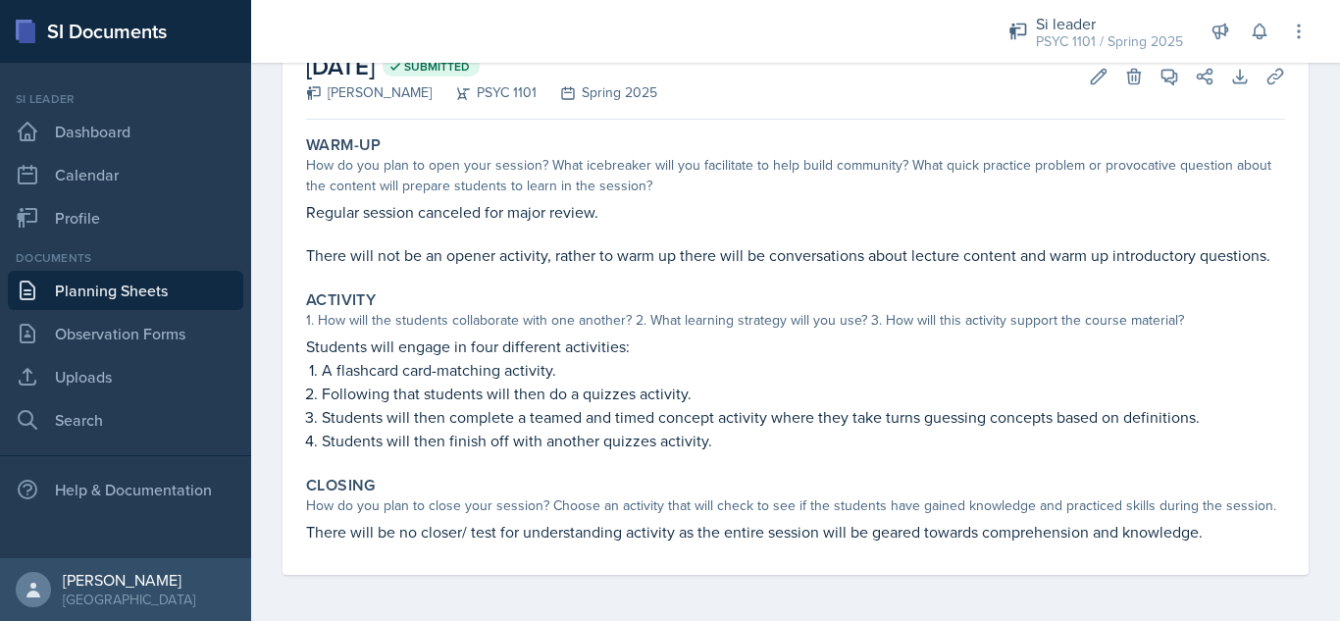
scroll to position [122, 0]
click at [194, 285] on link "Planning Sheets" at bounding box center [125, 290] width 235 height 39
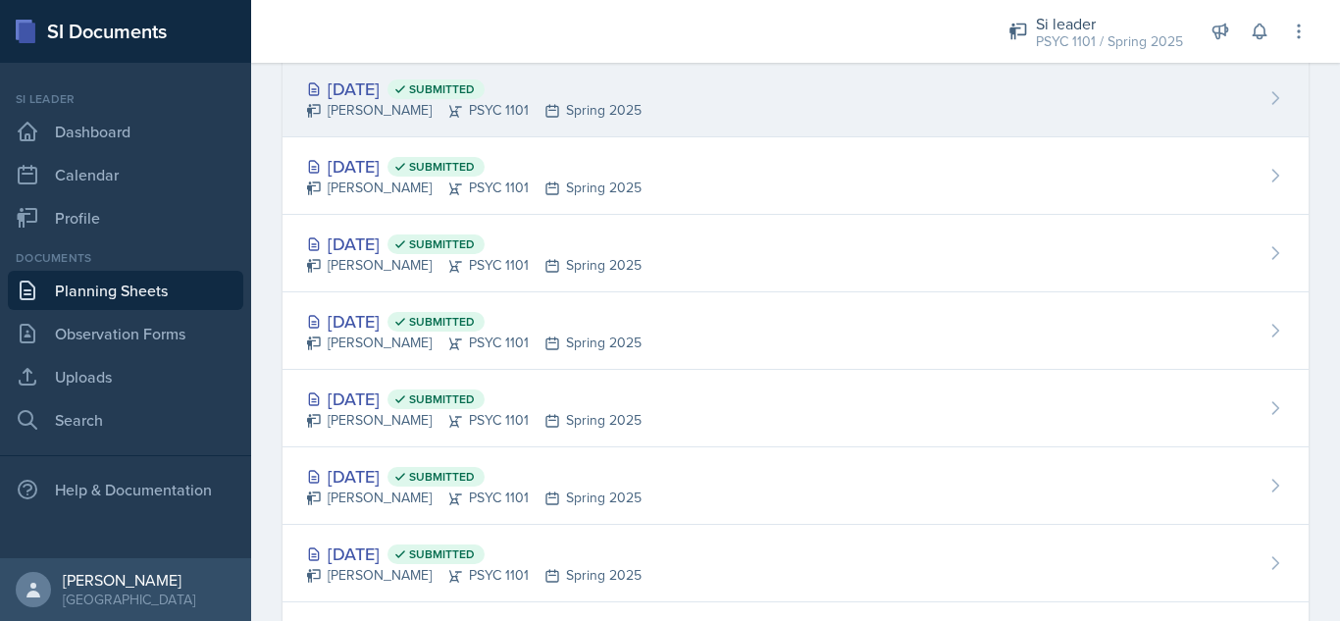
scroll to position [542, 0]
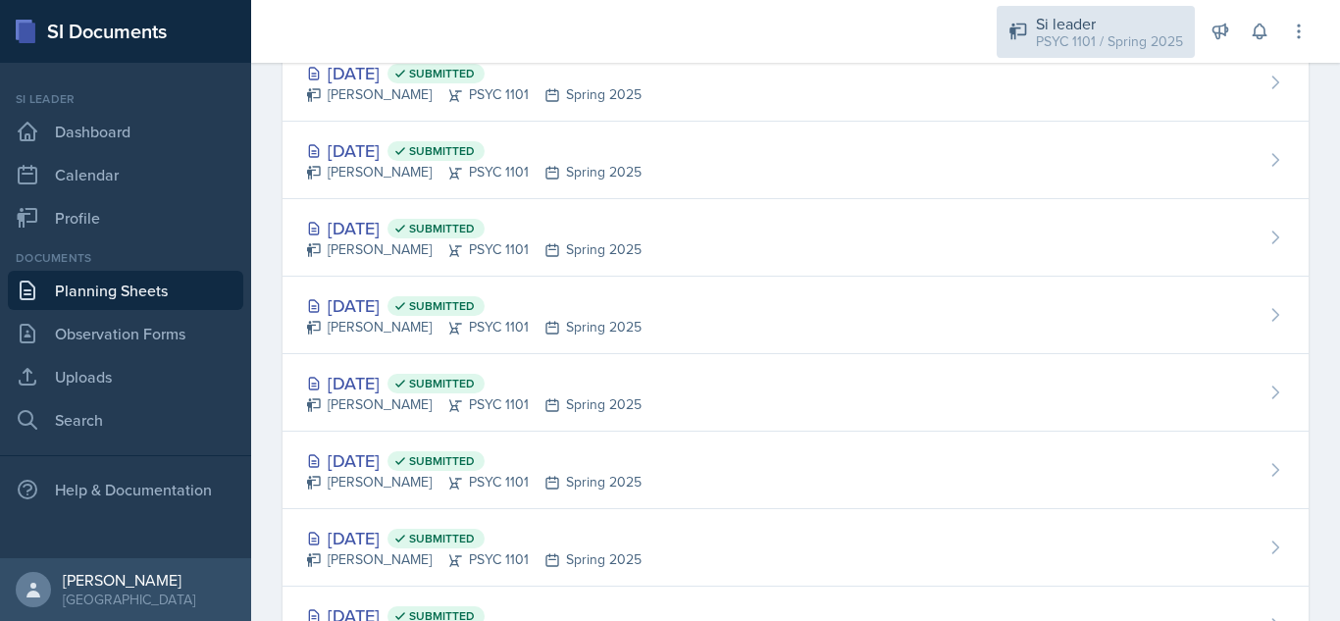
click at [1058, 19] on div "Si leader" at bounding box center [1109, 24] width 147 height 24
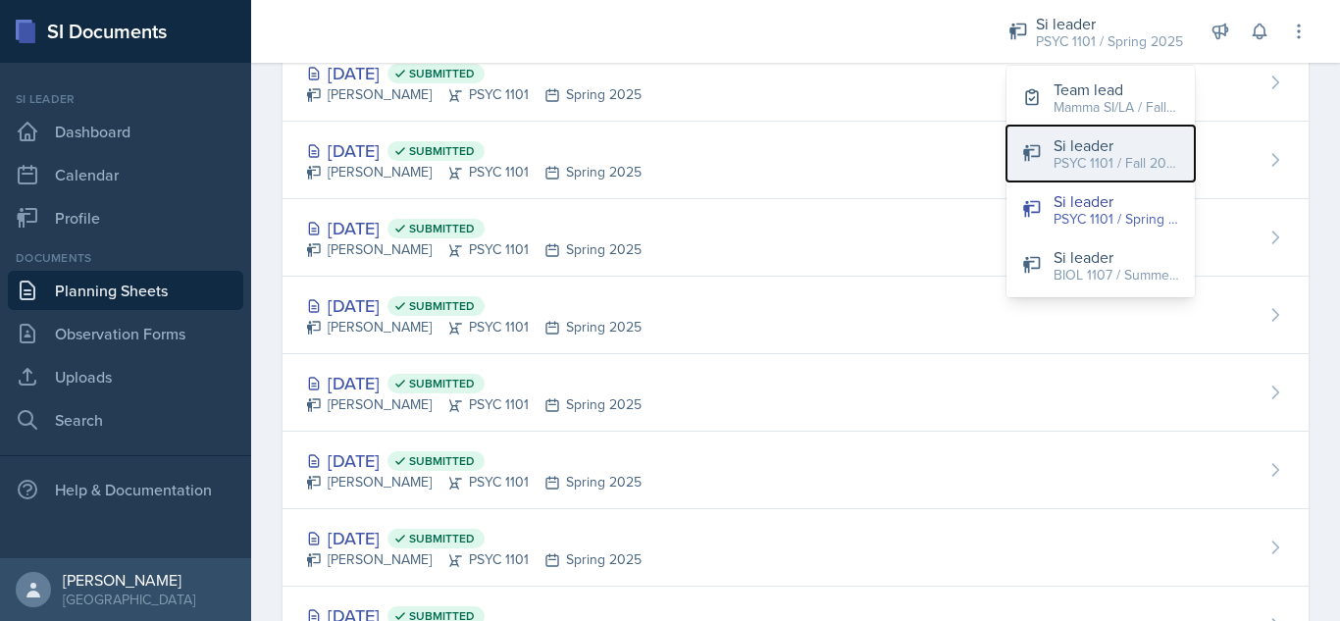
click at [1075, 173] on div "PSYC 1101 / Fall 2024" at bounding box center [1116, 163] width 126 height 21
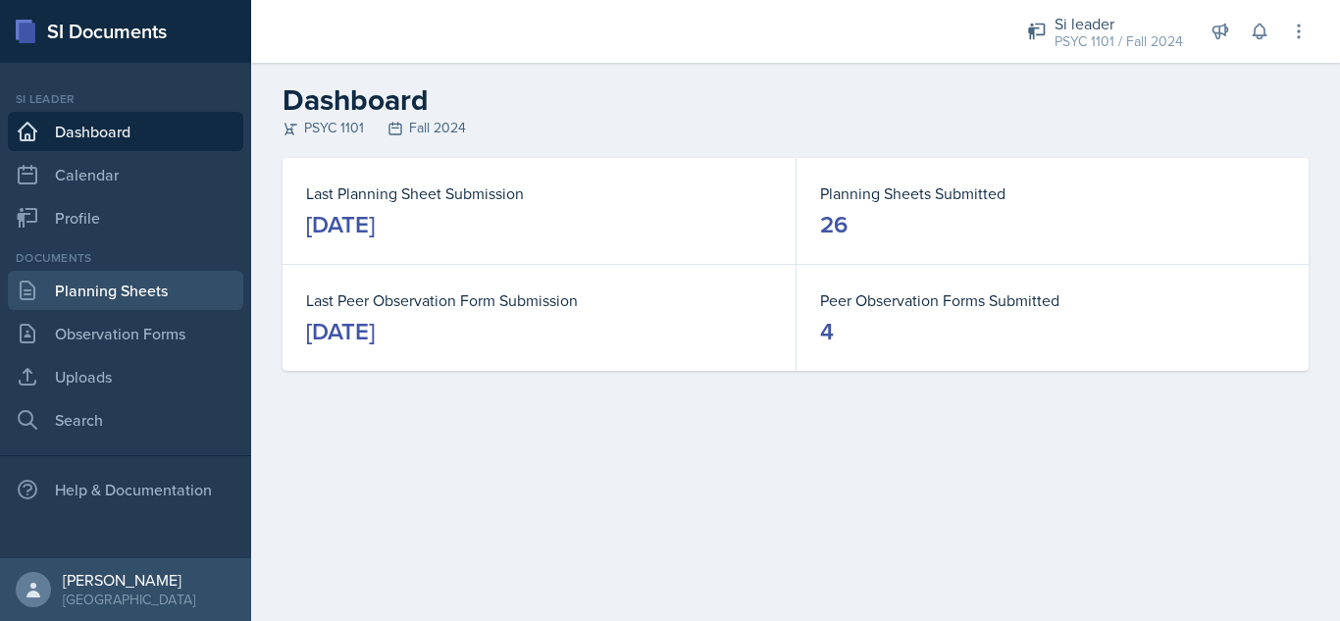
click at [156, 287] on link "Planning Sheets" at bounding box center [125, 290] width 235 height 39
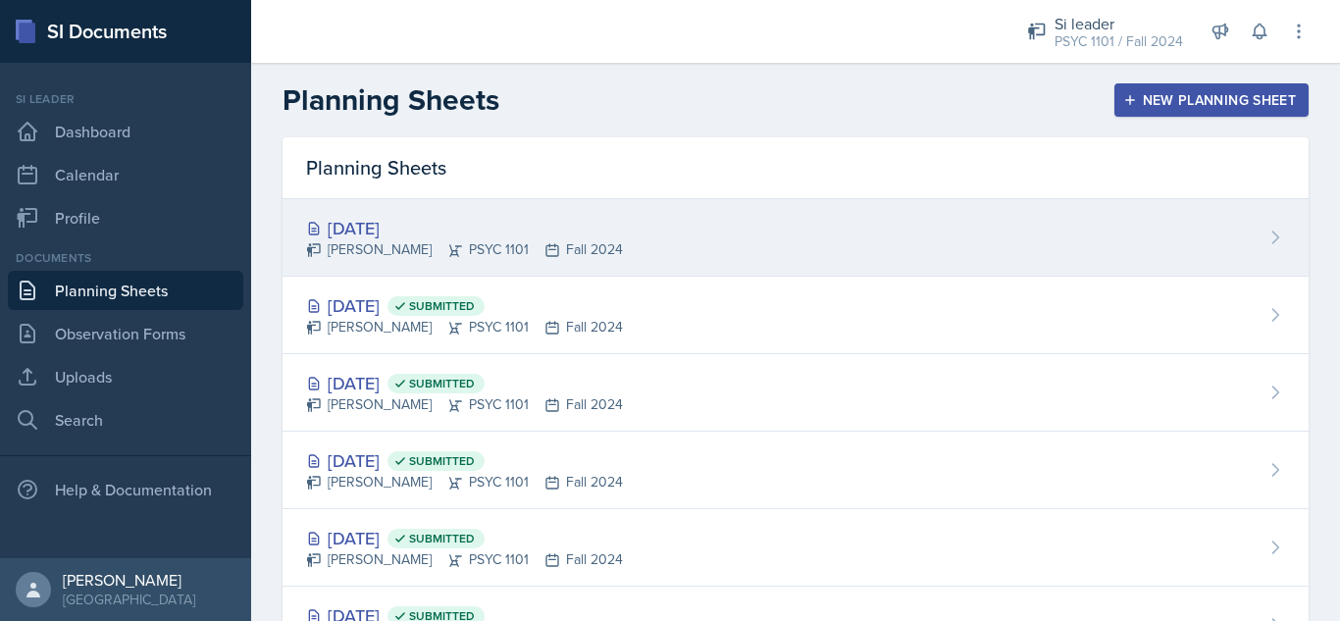
click at [419, 261] on div "[DATE] [PERSON_NAME] PSYC 1101 Fall 2024" at bounding box center [795, 237] width 1026 height 77
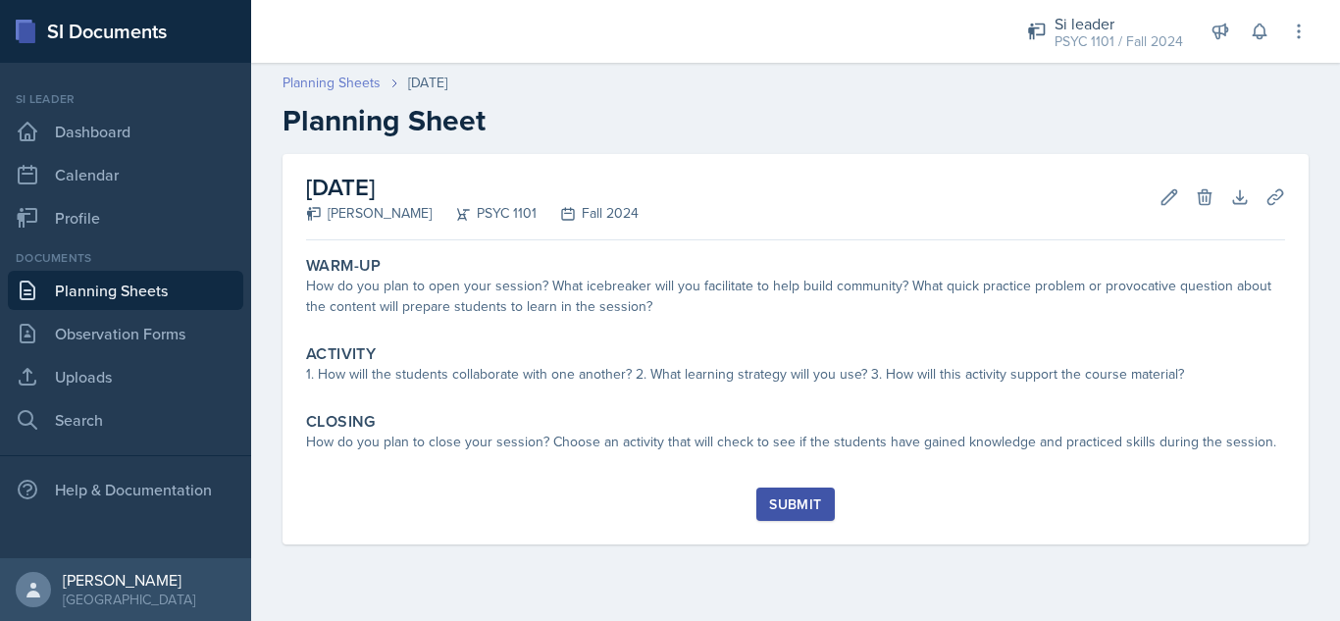
click at [357, 86] on link "Planning Sheets" at bounding box center [331, 83] width 98 height 21
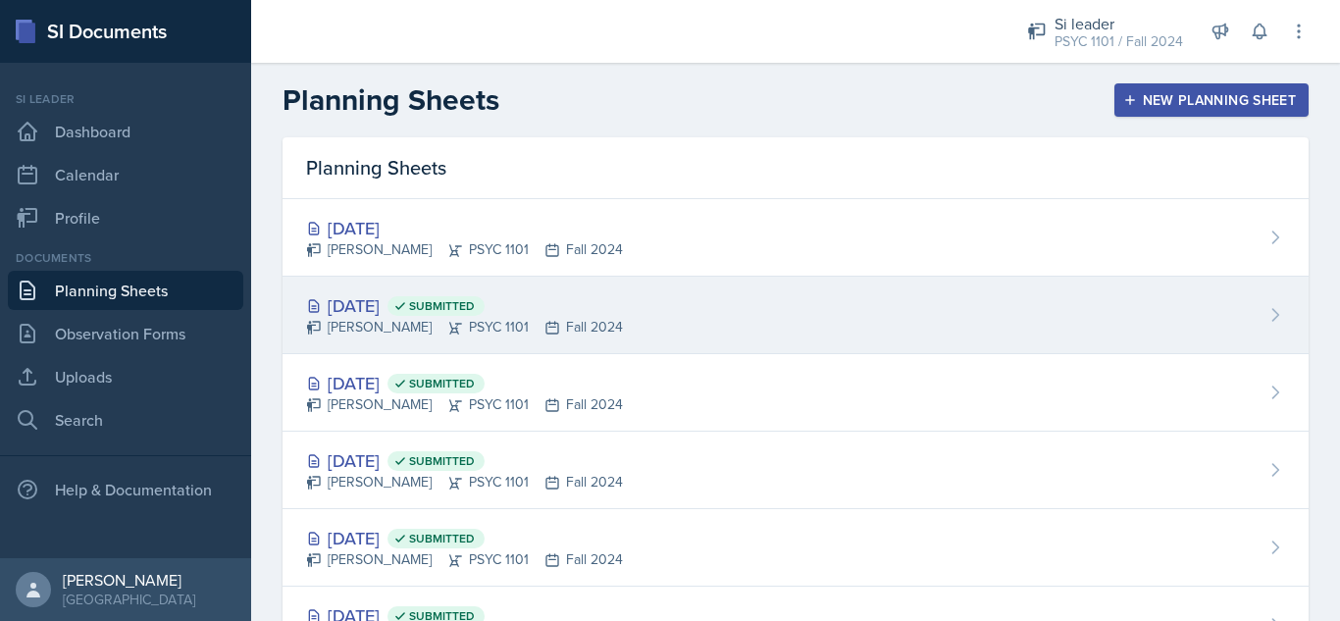
click at [631, 337] on div "[DATE] Submitted [PERSON_NAME] PSYC 1101 Fall 2024" at bounding box center [795, 315] width 1026 height 77
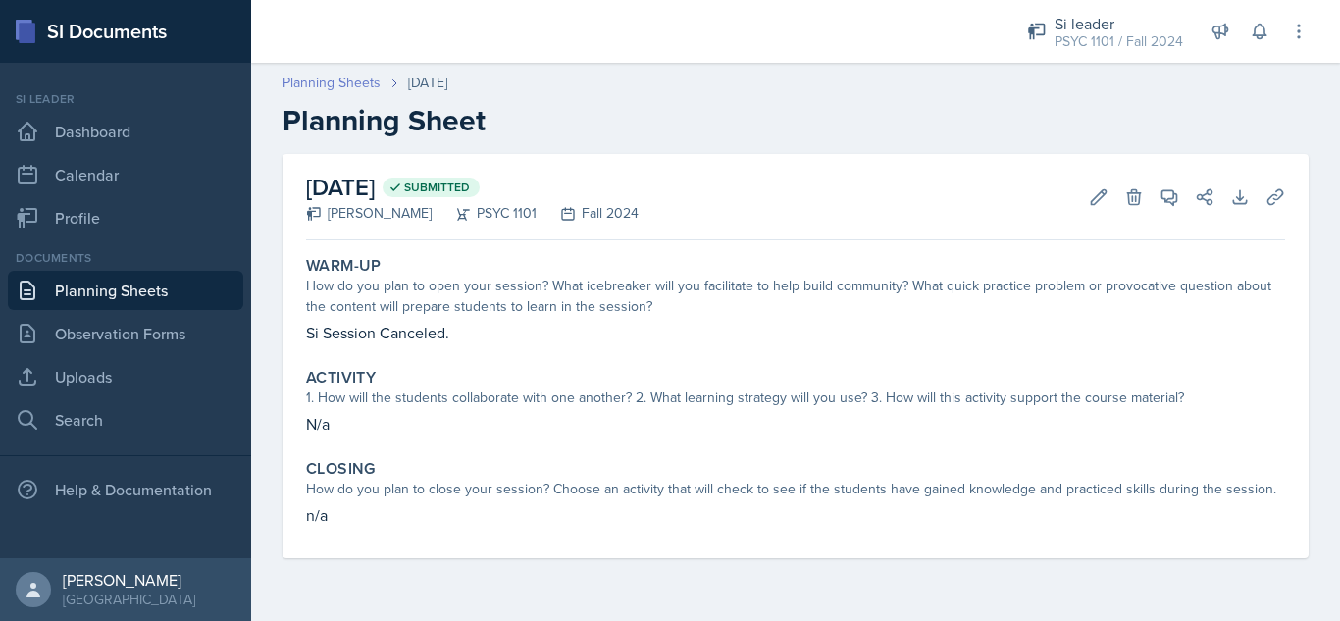
click at [352, 90] on link "Planning Sheets" at bounding box center [331, 83] width 98 height 21
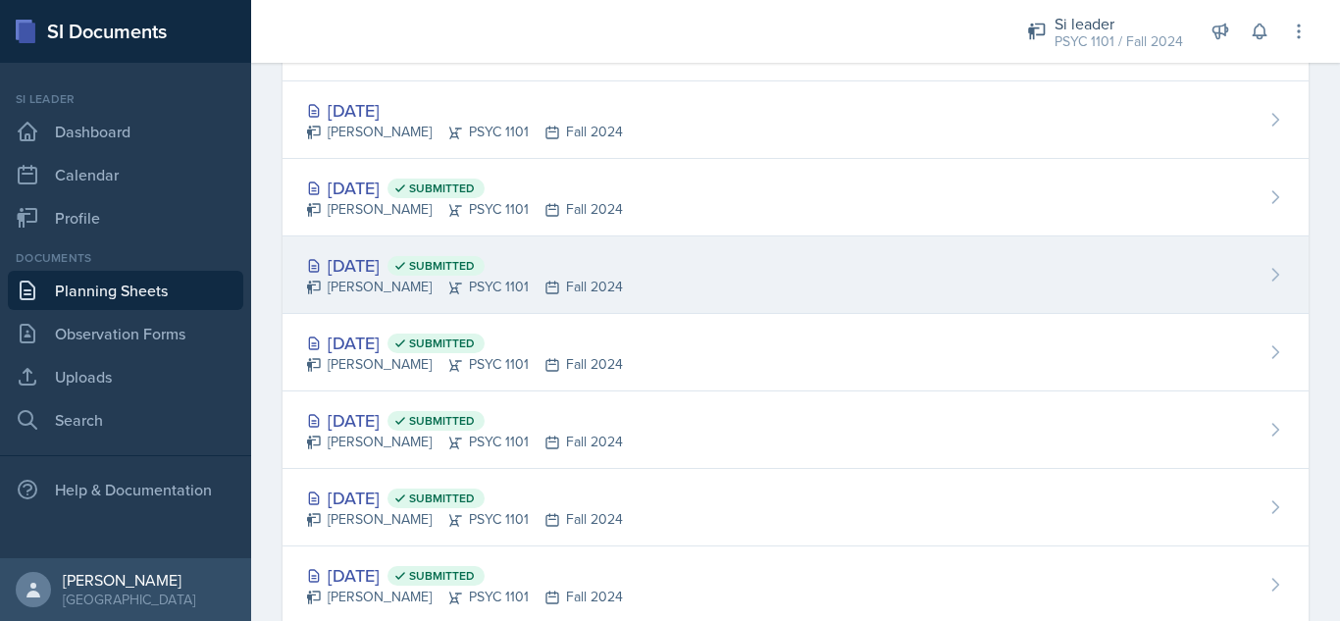
scroll to position [128, 0]
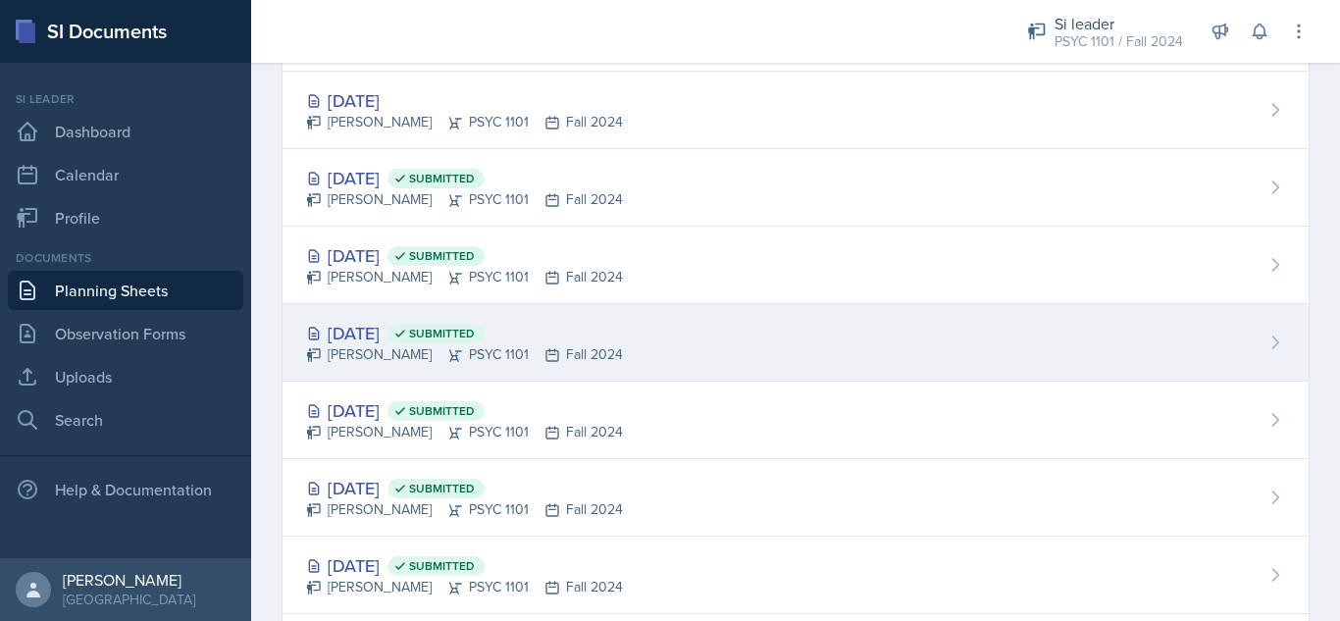
click at [386, 345] on div "[PERSON_NAME] PSYC 1101 Fall 2024" at bounding box center [464, 354] width 317 height 21
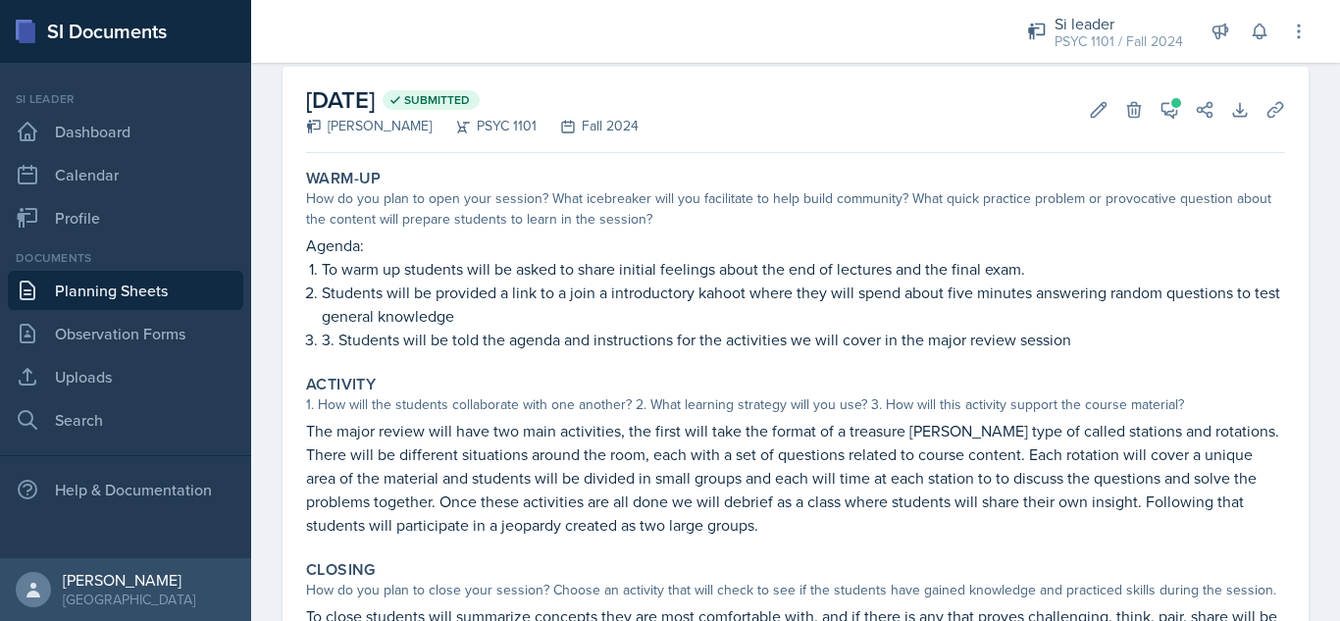
scroll to position [88, 0]
click at [1151, 114] on button "View Comments" at bounding box center [1168, 108] width 35 height 35
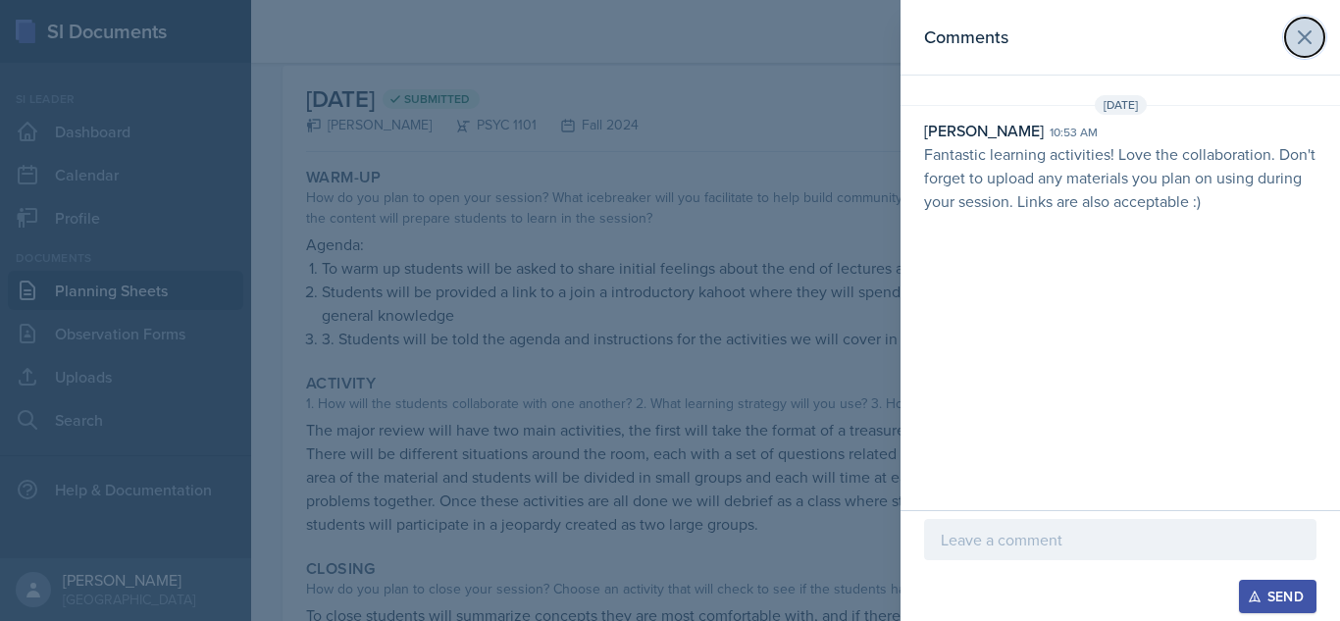
click at [1309, 32] on icon at bounding box center [1305, 37] width 12 height 12
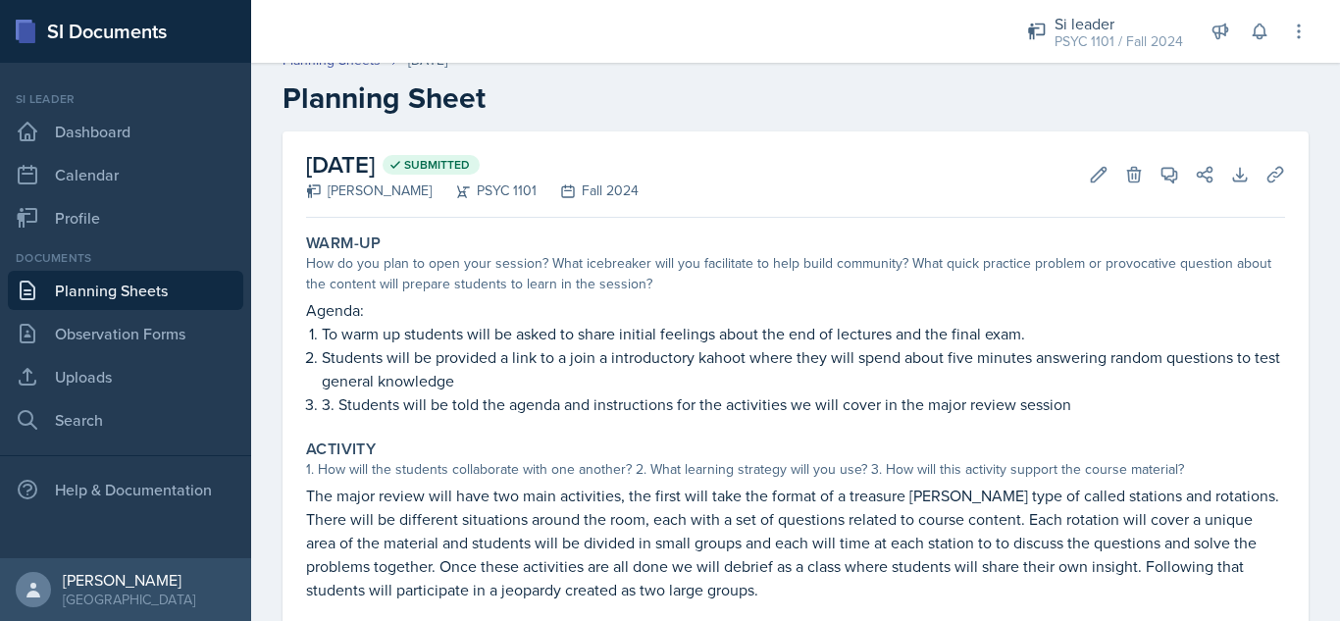
scroll to position [0, 0]
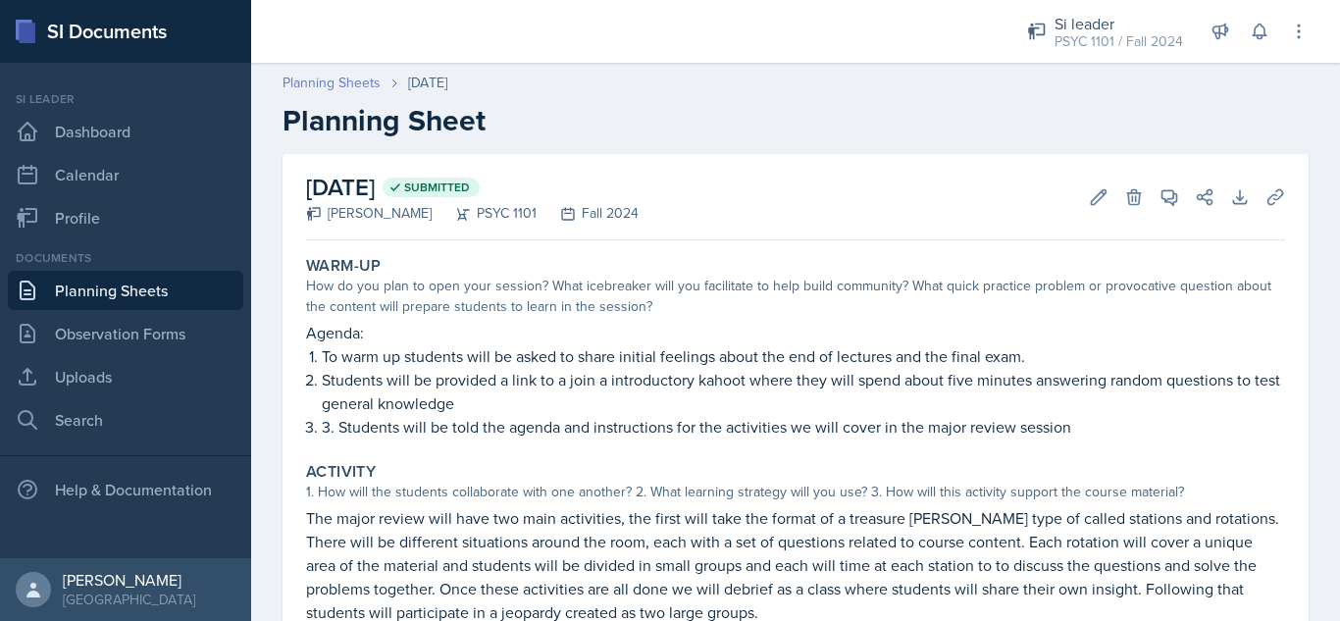
click at [353, 78] on link "Planning Sheets" at bounding box center [331, 83] width 98 height 21
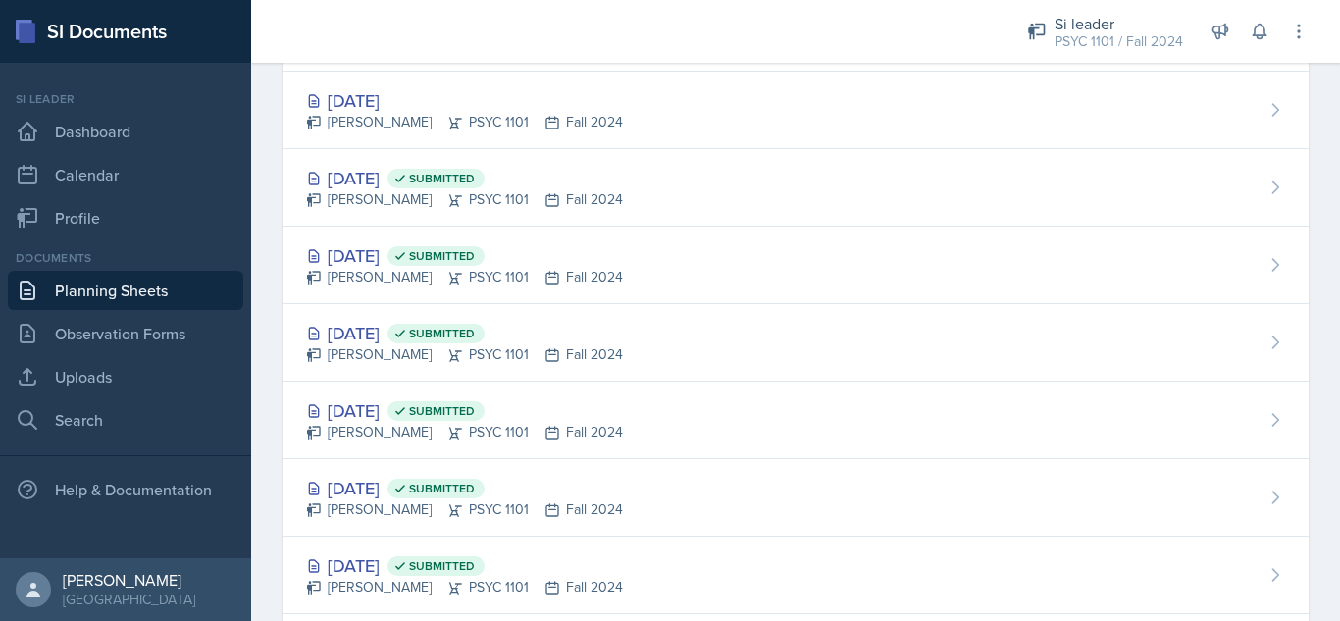
scroll to position [827, 0]
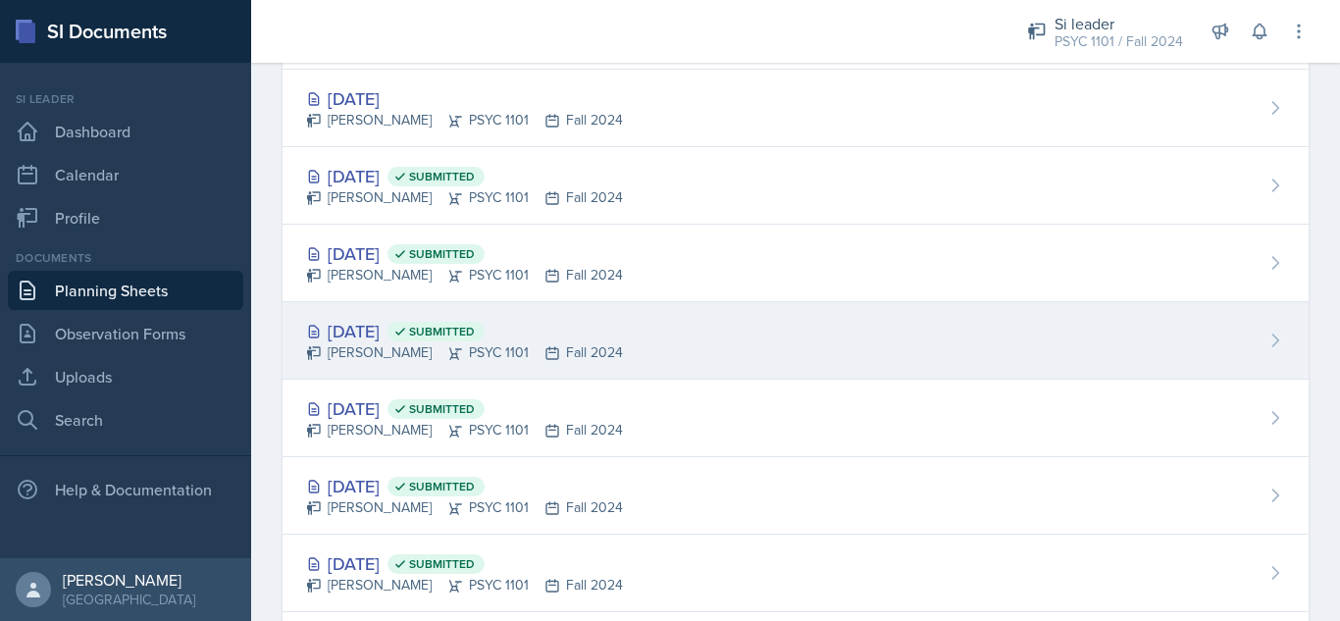
click at [475, 328] on span "Submitted" at bounding box center [442, 332] width 66 height 16
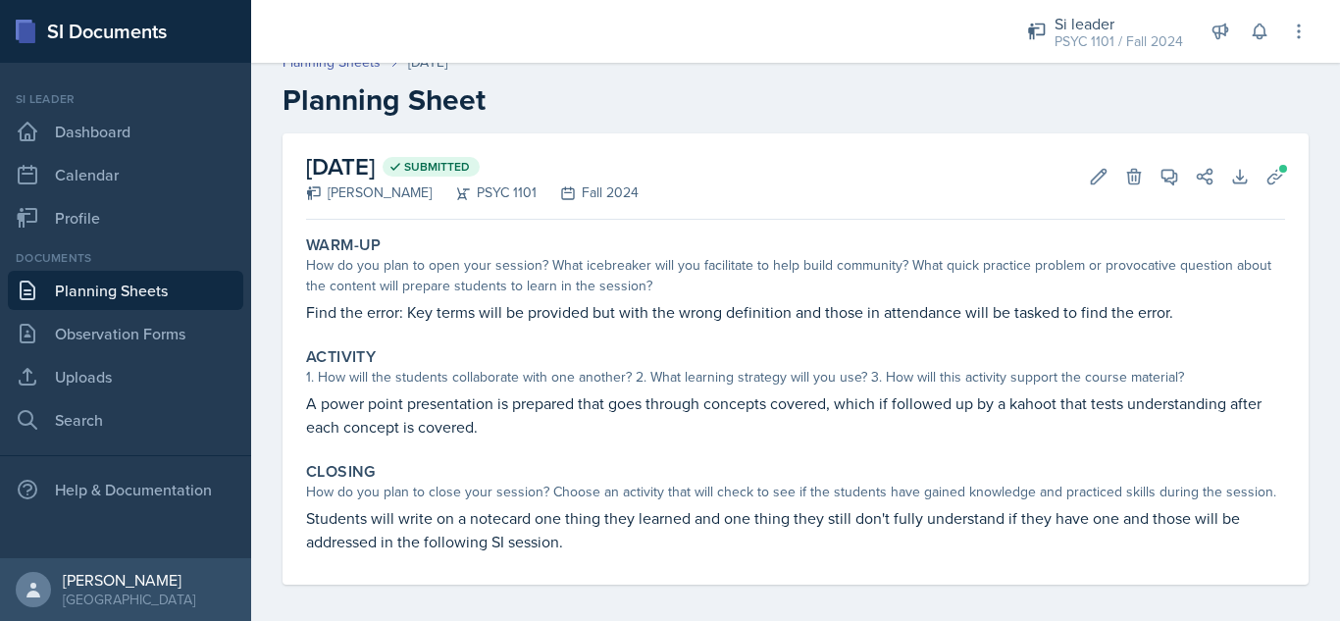
scroll to position [22, 0]
drag, startPoint x: 897, startPoint y: 231, endPoint x: 752, endPoint y: 293, distance: 157.8
click at [752, 293] on div "How do you plan to open your session? What icebreaker will you facilitate to he…" at bounding box center [795, 274] width 979 height 41
click at [1257, 169] on button "Uploads" at bounding box center [1274, 175] width 35 height 35
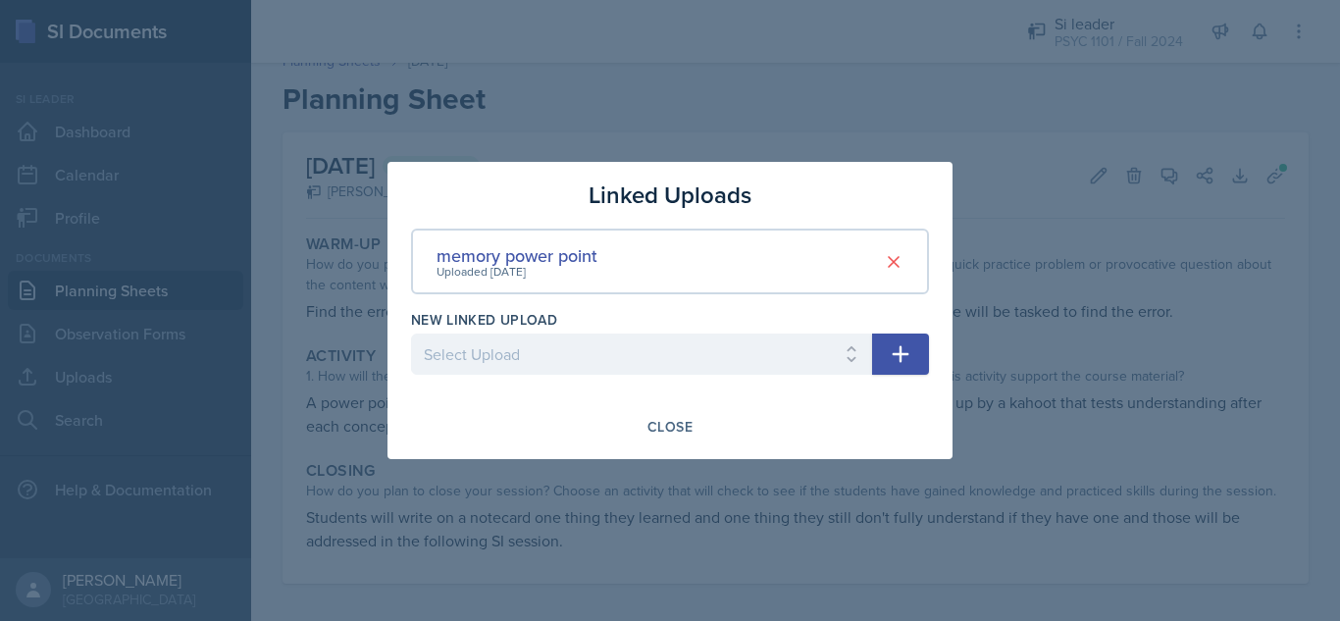
click at [982, 253] on div at bounding box center [670, 310] width 1340 height 621
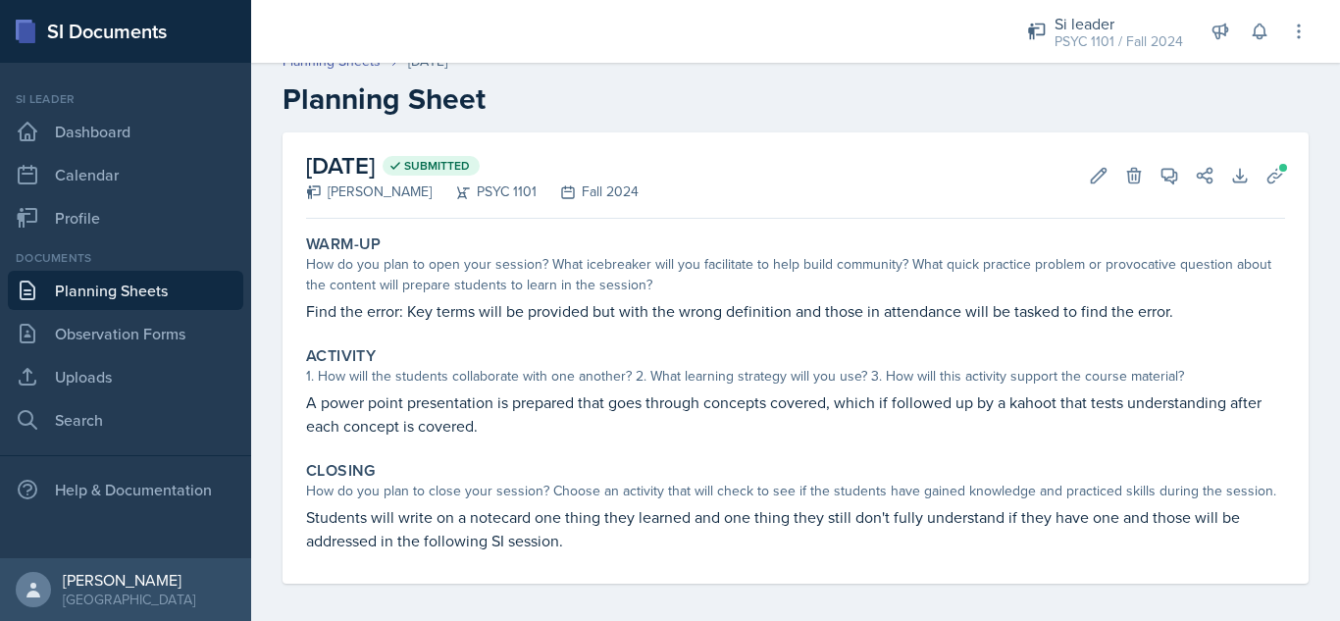
scroll to position [0, 0]
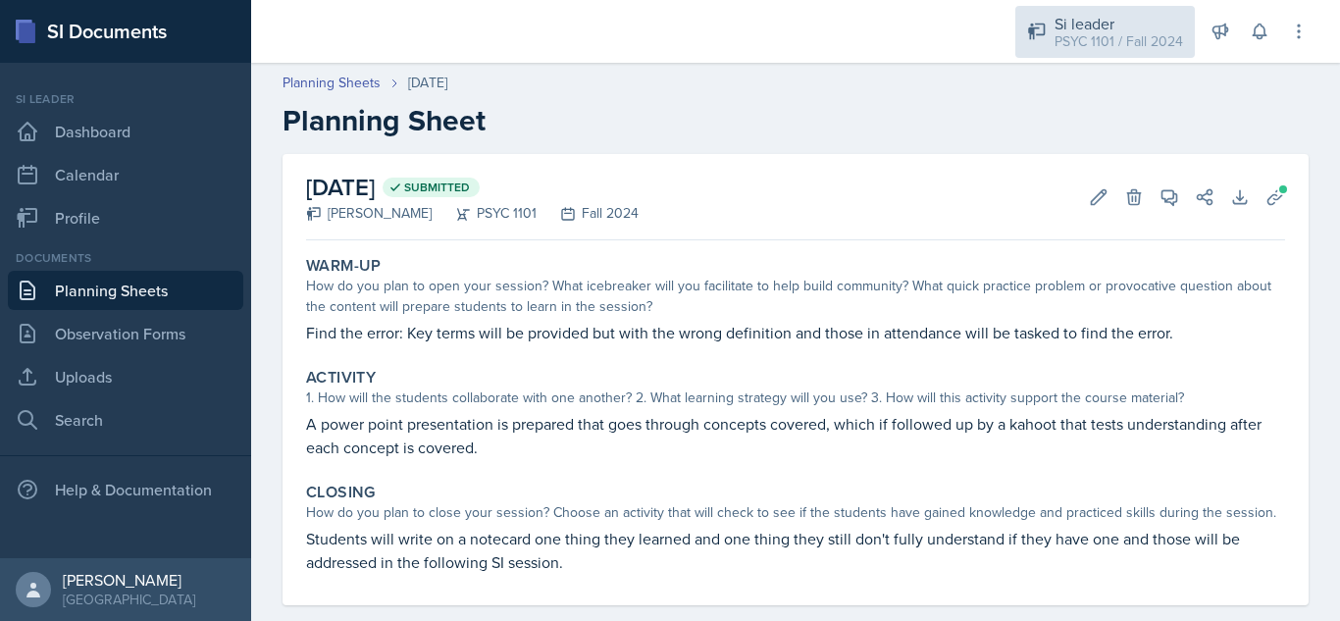
click at [1071, 28] on div "Si leader" at bounding box center [1118, 24] width 128 height 24
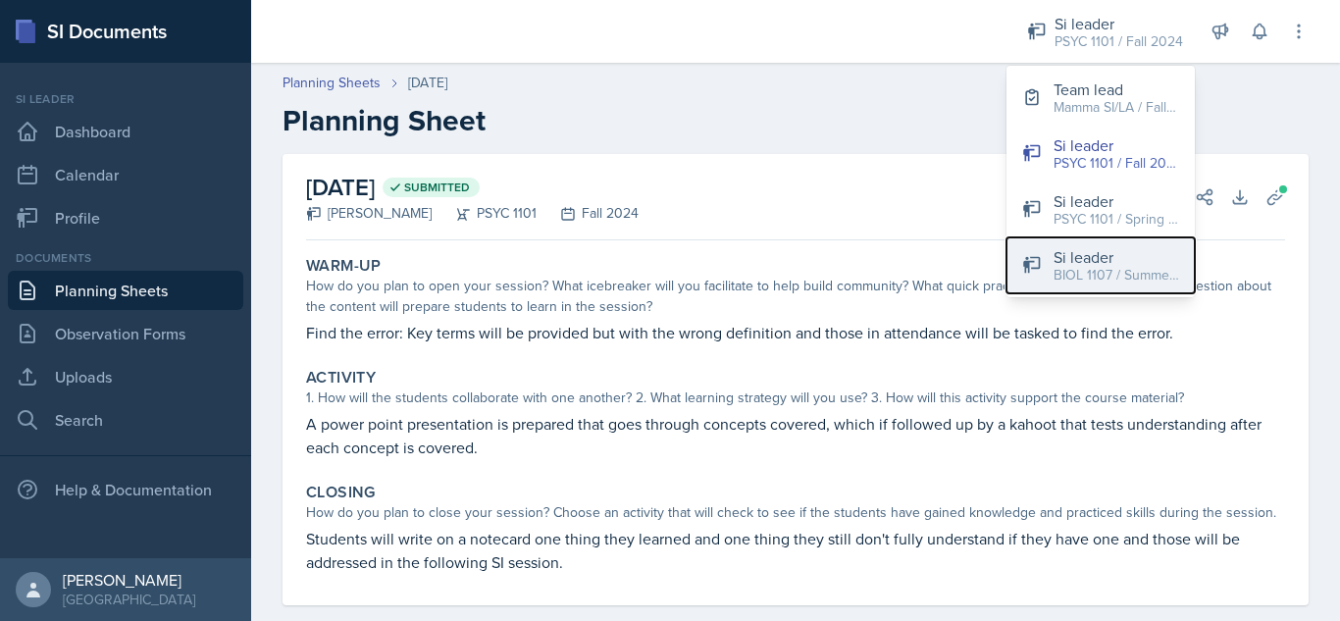
click at [1079, 262] on div "Si leader" at bounding box center [1116, 257] width 126 height 24
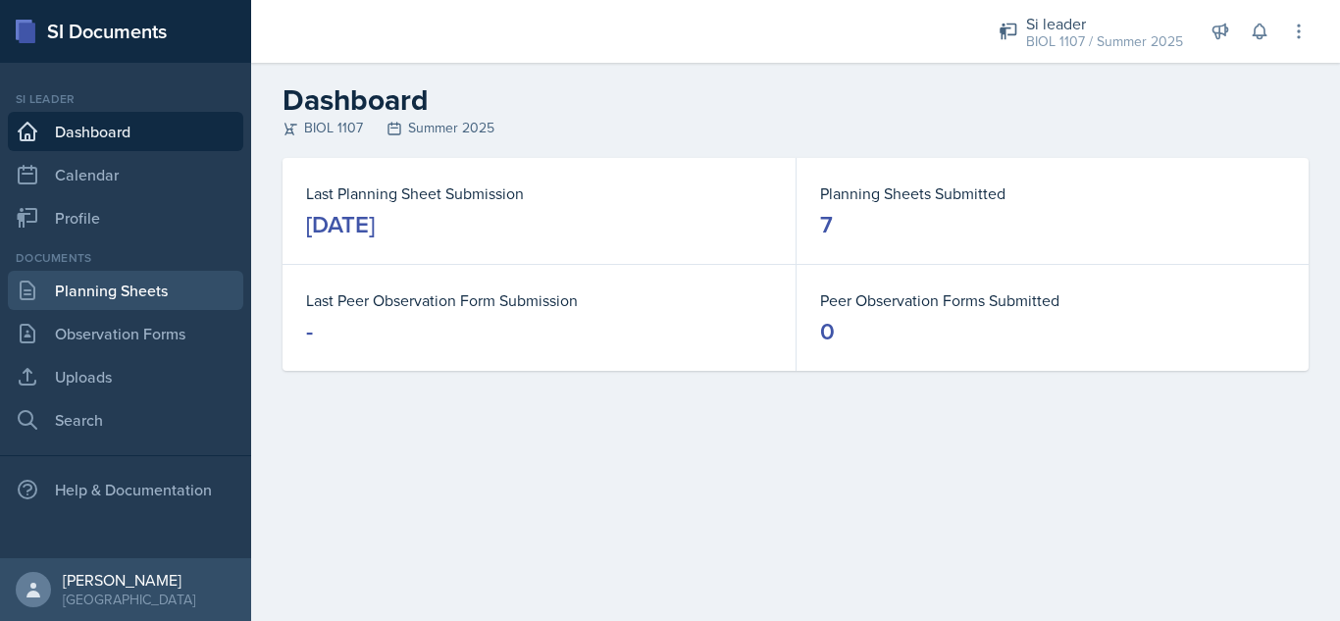
click at [150, 281] on link "Planning Sheets" at bounding box center [125, 290] width 235 height 39
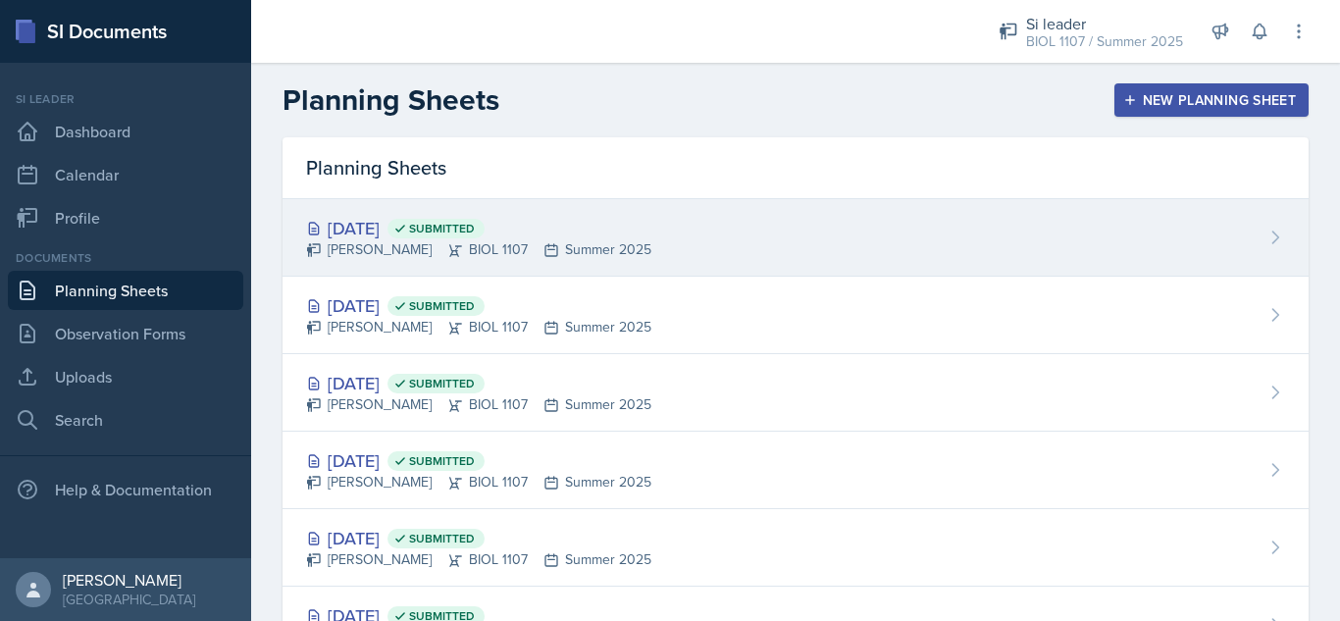
click at [604, 234] on div "[DATE] Submitted" at bounding box center [478, 228] width 345 height 26
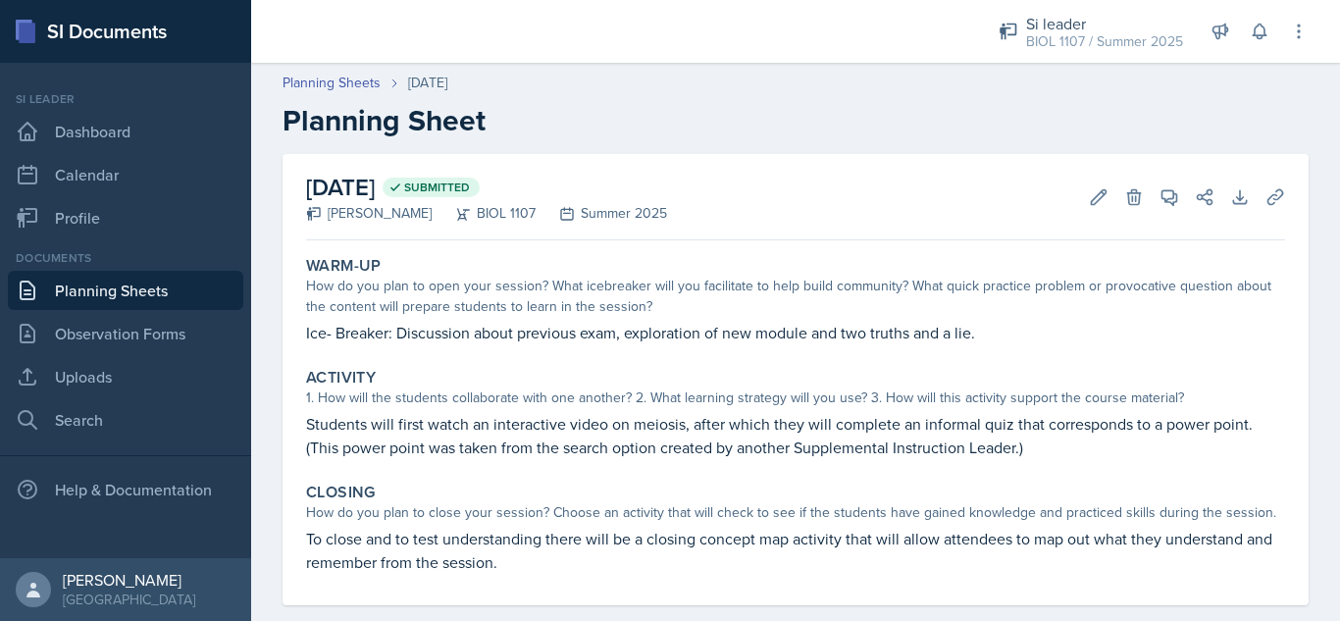
scroll to position [31, 0]
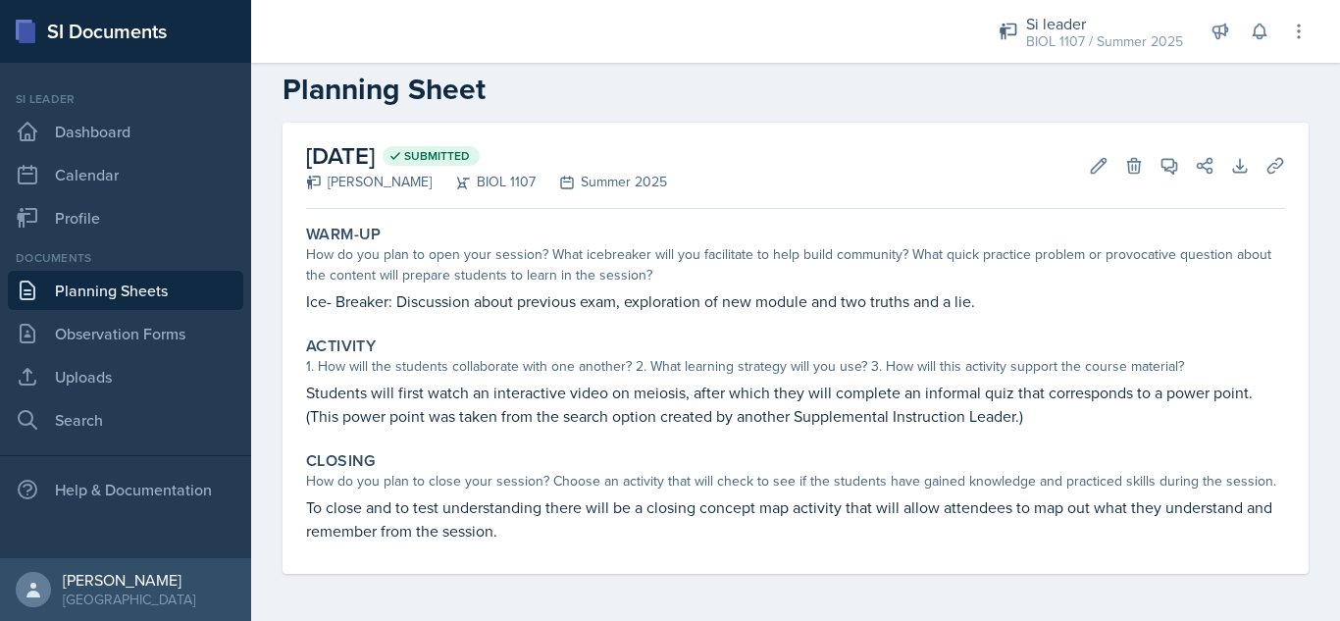
click at [160, 278] on link "Planning Sheets" at bounding box center [125, 290] width 235 height 39
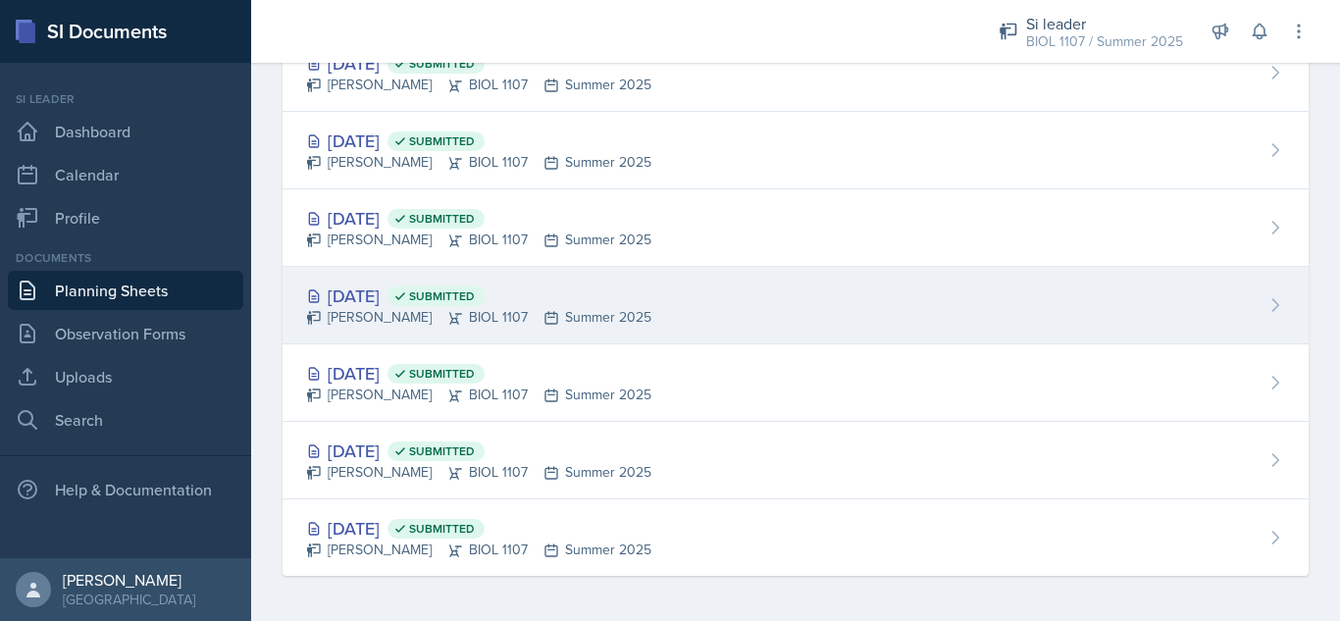
scroll to position [167, 0]
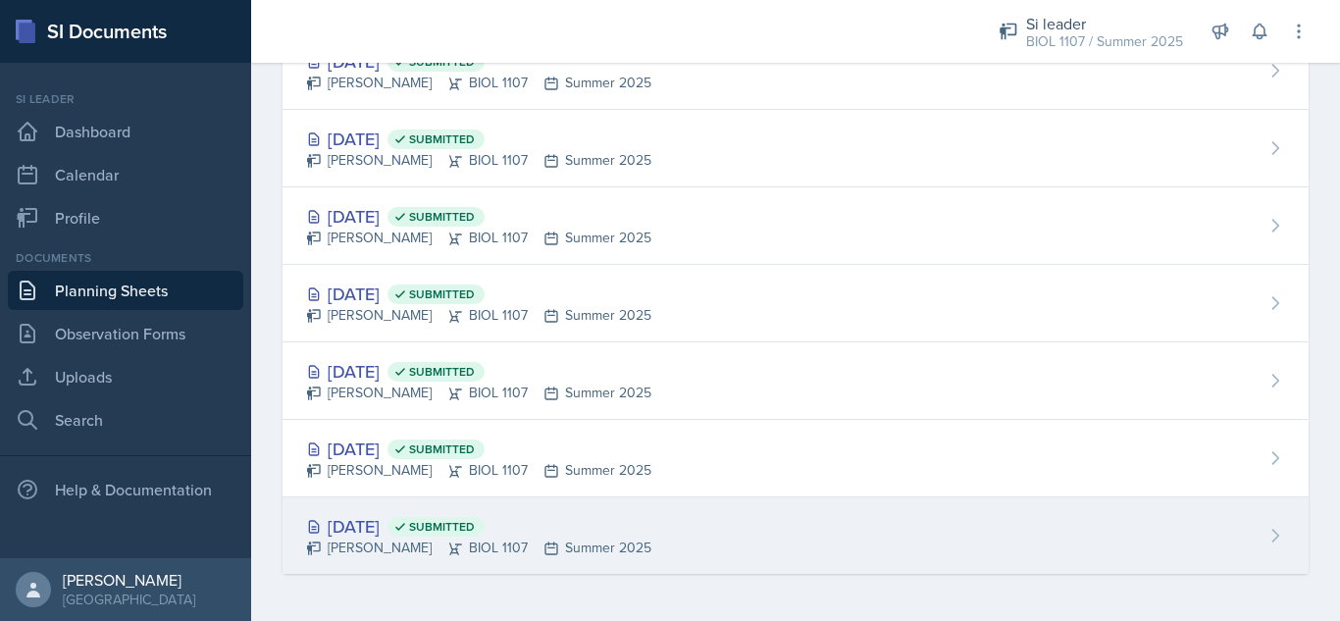
click at [389, 522] on div "[DATE] Submitted" at bounding box center [478, 526] width 345 height 26
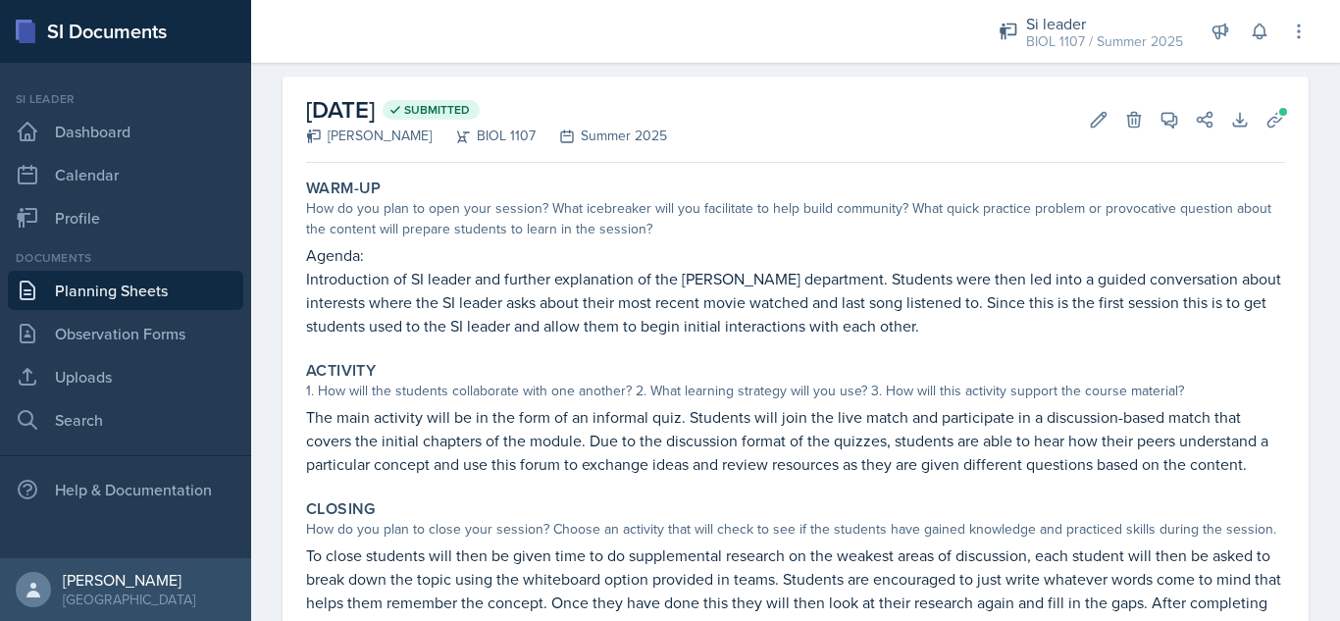
scroll to position [78, 0]
